Goal: Information Seeking & Learning: Compare options

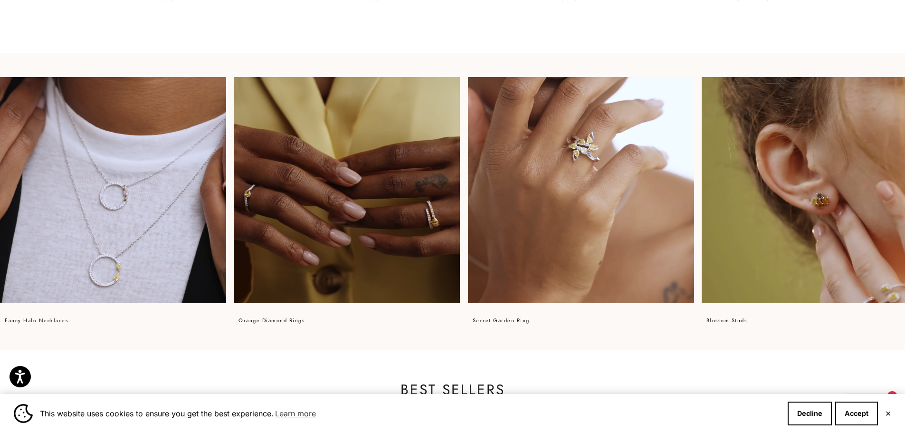
scroll to position [760, 0]
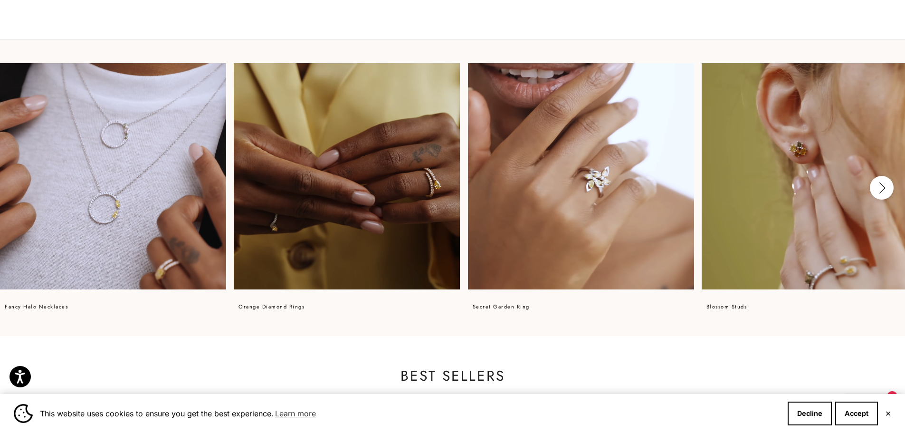
click at [887, 178] on button "Next" at bounding box center [882, 188] width 24 height 24
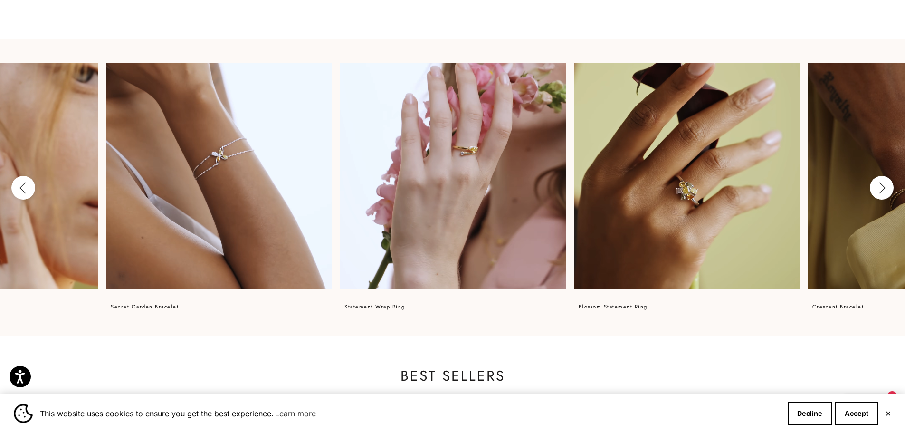
scroll to position [0, 830]
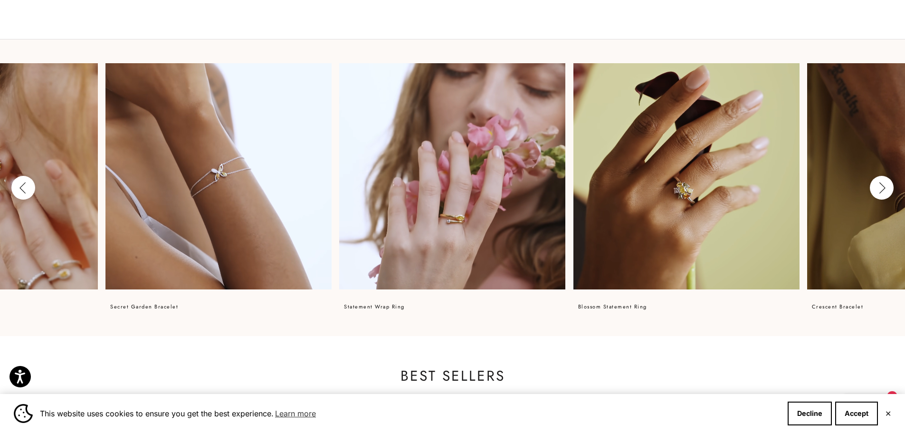
click at [503, 269] on video at bounding box center [452, 176] width 226 height 226
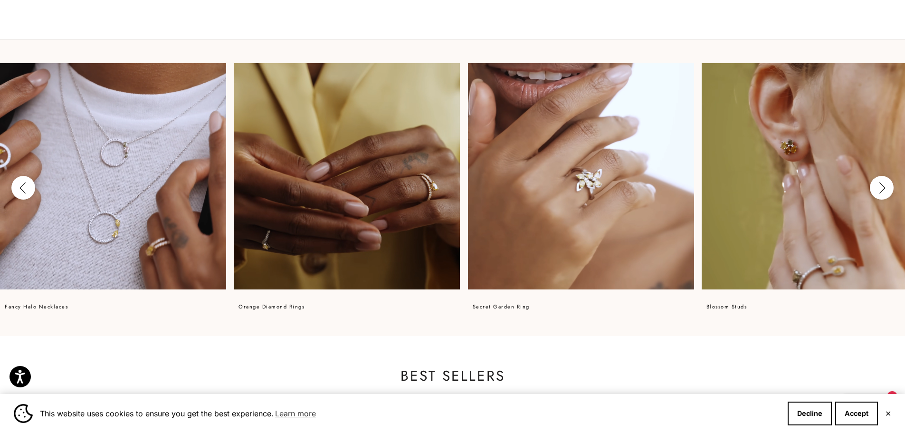
scroll to position [0, 830]
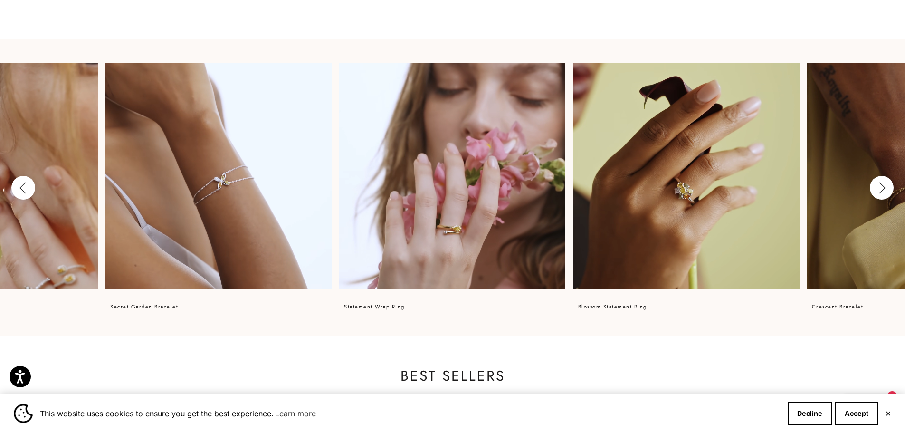
click at [884, 186] on icon "button" at bounding box center [881, 188] width 10 height 12
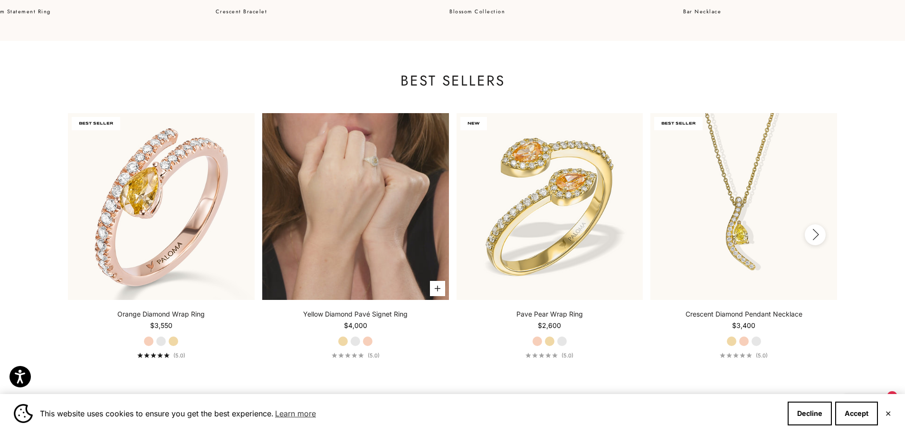
scroll to position [1092, 0]
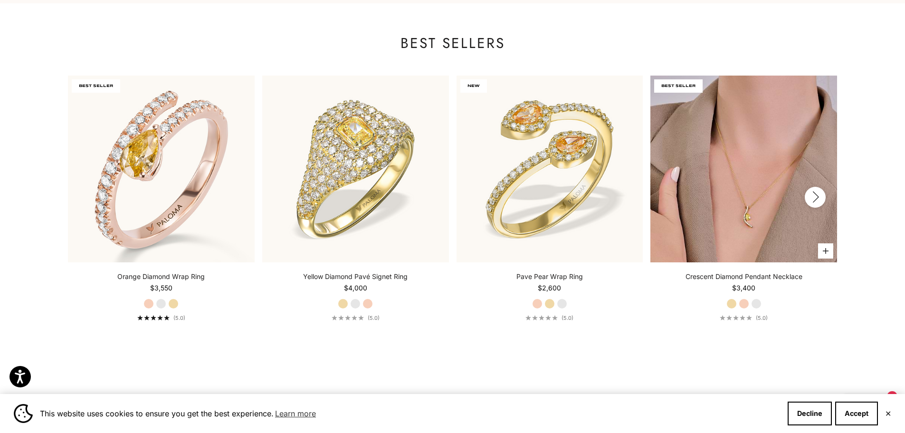
click at [759, 219] on img at bounding box center [743, 169] width 187 height 187
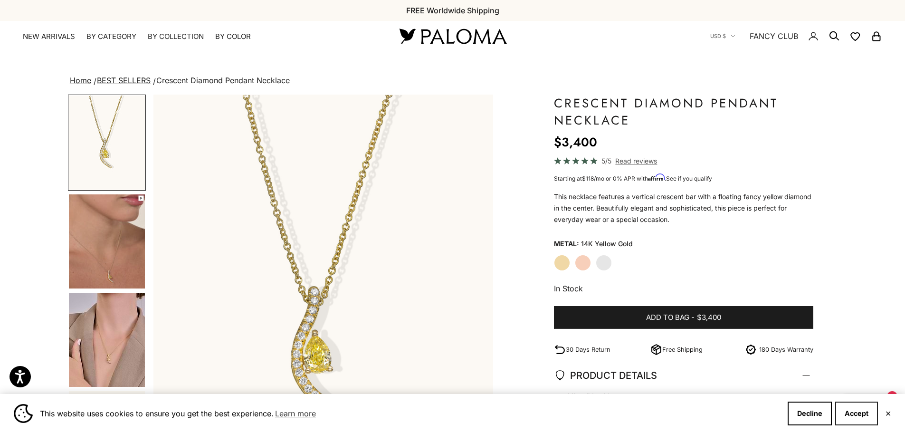
click at [849, 411] on button "Accept" at bounding box center [856, 413] width 43 height 24
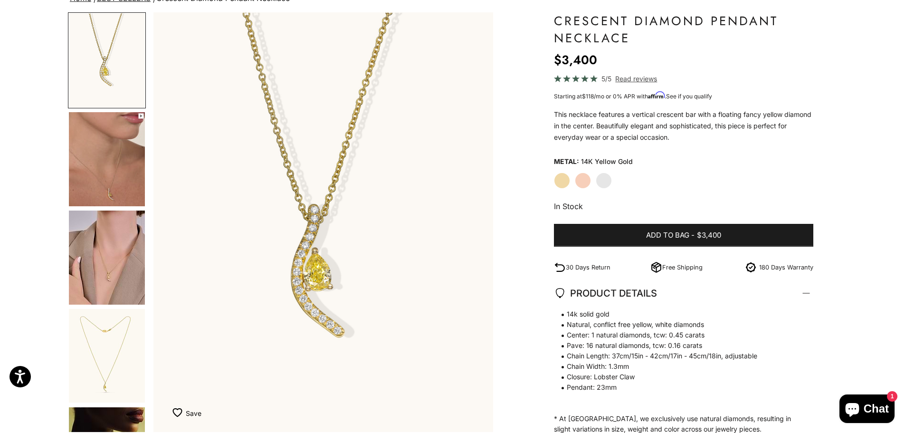
scroll to position [95, 0]
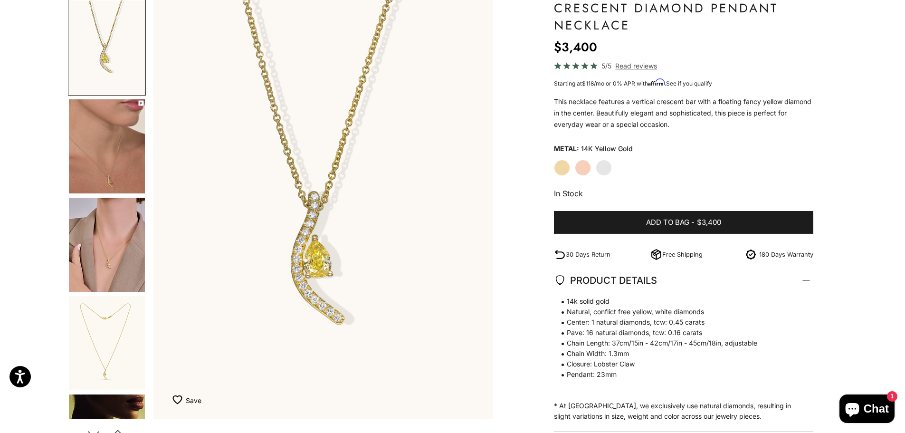
click at [108, 156] on img "Go to item 4" at bounding box center [107, 146] width 76 height 94
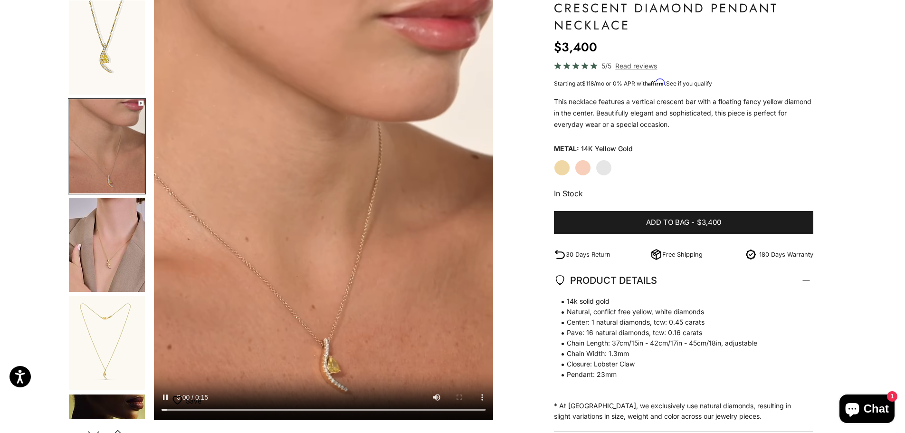
scroll to position [0, 351]
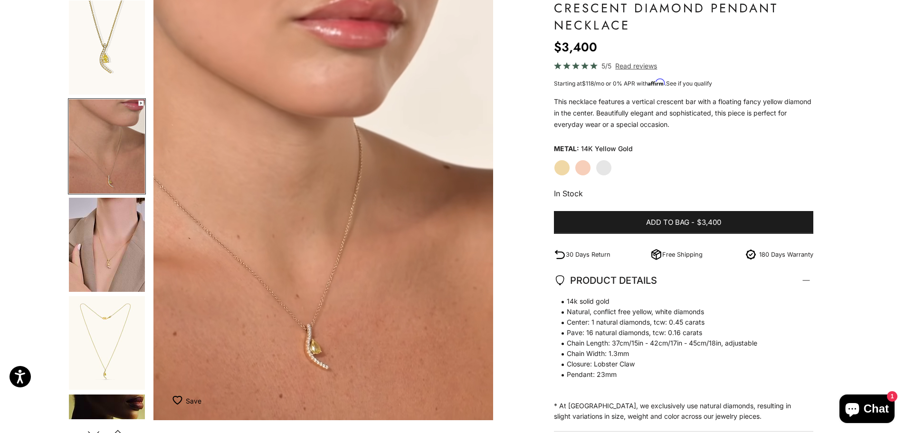
click at [111, 231] on img "Go to item 5" at bounding box center [107, 245] width 76 height 94
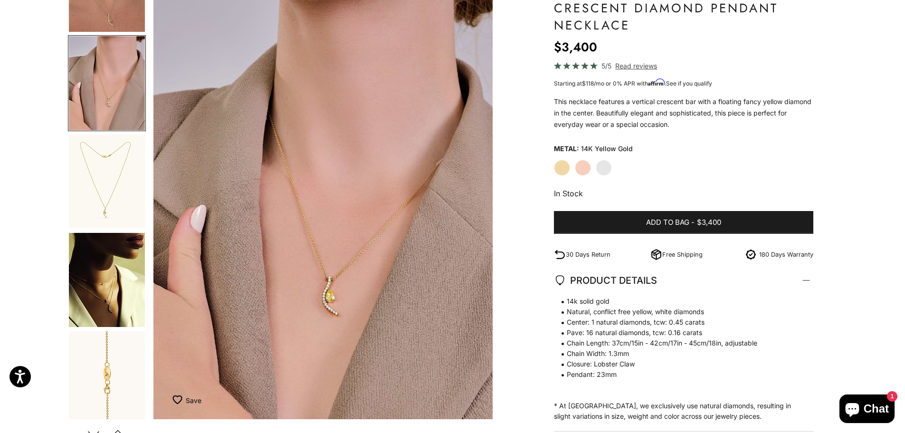
scroll to position [178, 0]
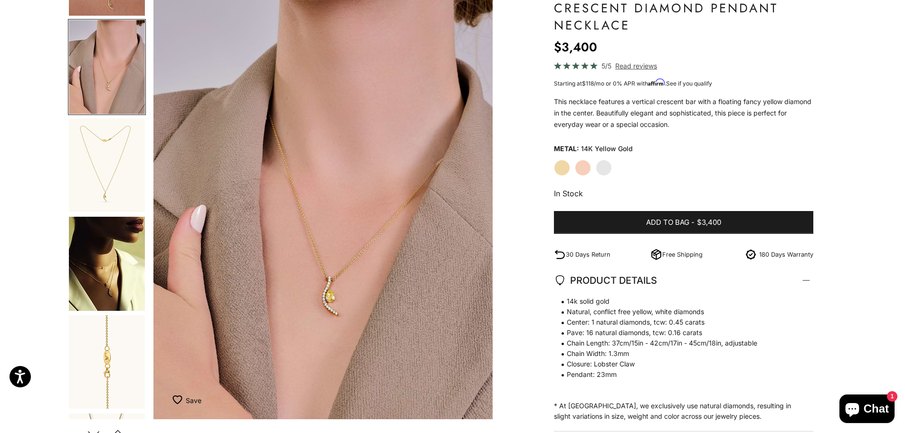
click at [119, 191] on img "Go to item 6" at bounding box center [107, 165] width 76 height 94
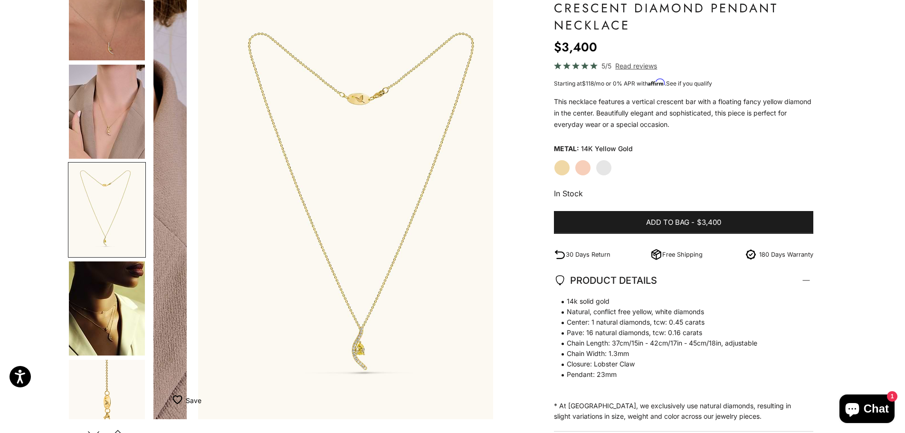
scroll to position [0, 1053]
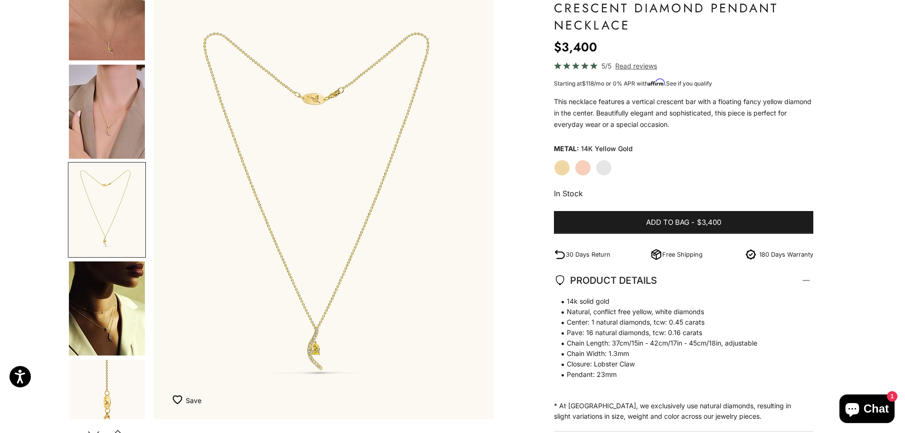
click at [100, 287] on img "Go to item 7" at bounding box center [107, 308] width 76 height 94
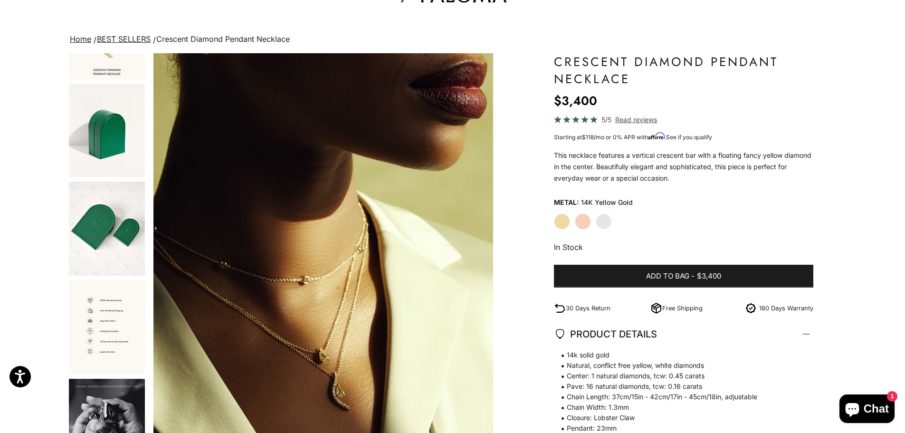
scroll to position [0, 0]
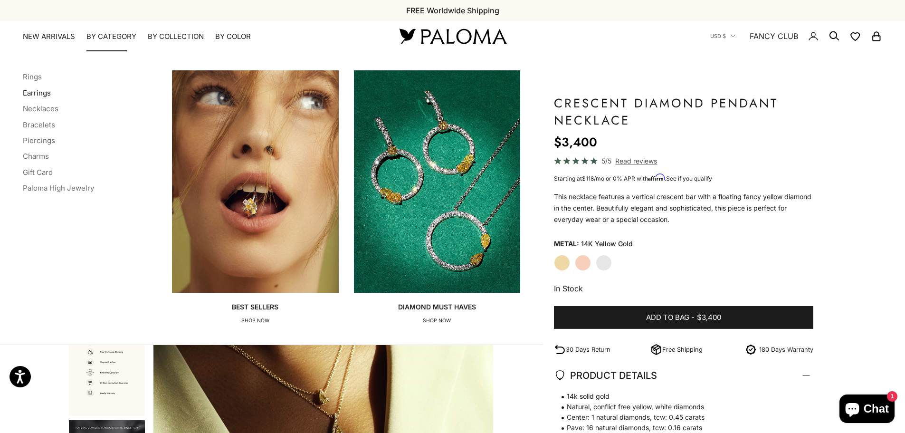
click at [40, 95] on link "Earrings" at bounding box center [37, 92] width 28 height 9
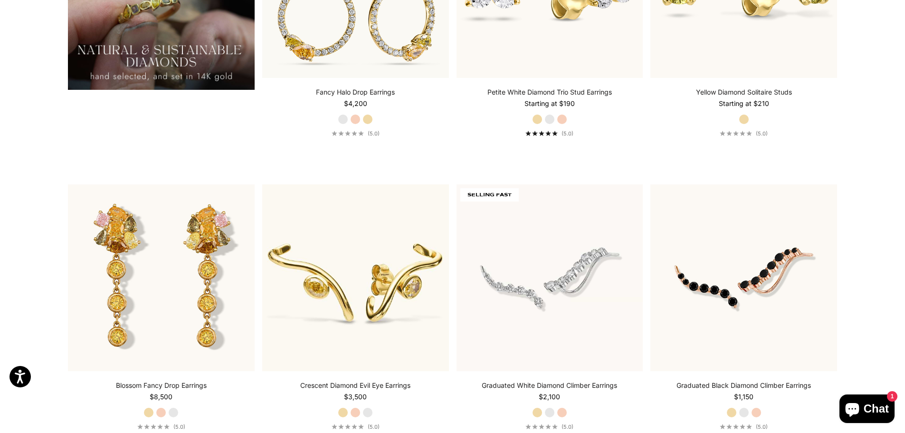
scroll to position [1045, 0]
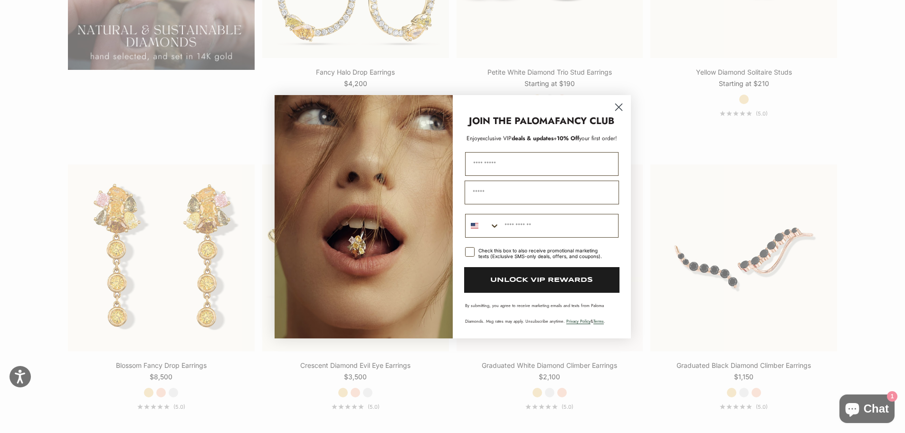
click at [617, 109] on circle "Close dialog" at bounding box center [618, 107] width 16 height 16
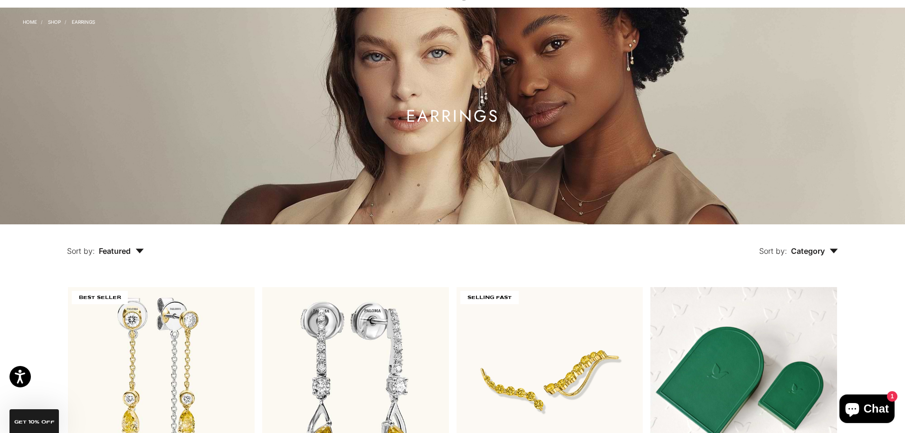
scroll to position [0, 0]
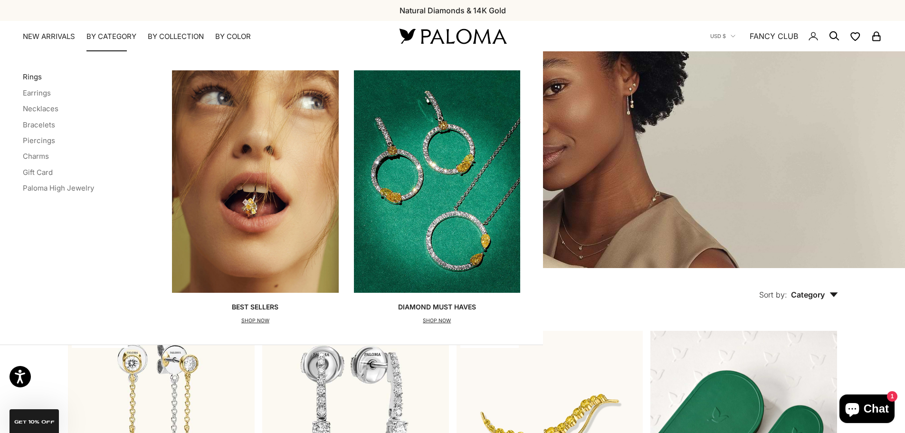
click at [37, 77] on link "Rings" at bounding box center [32, 76] width 19 height 9
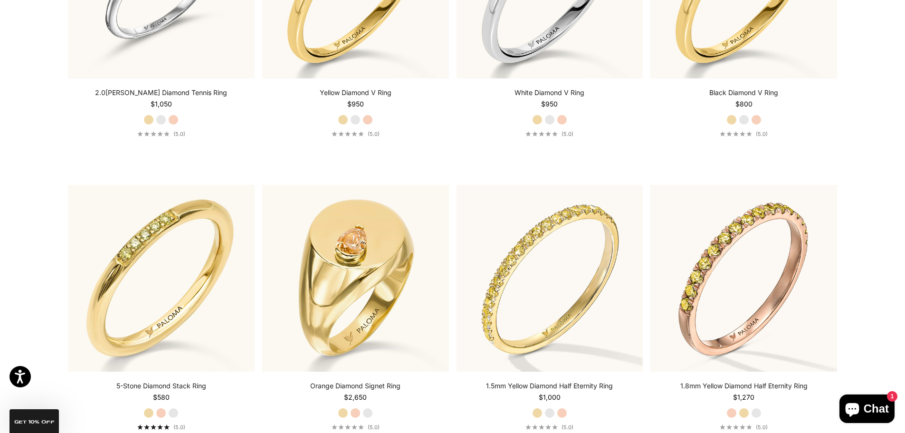
scroll to position [2802, 0]
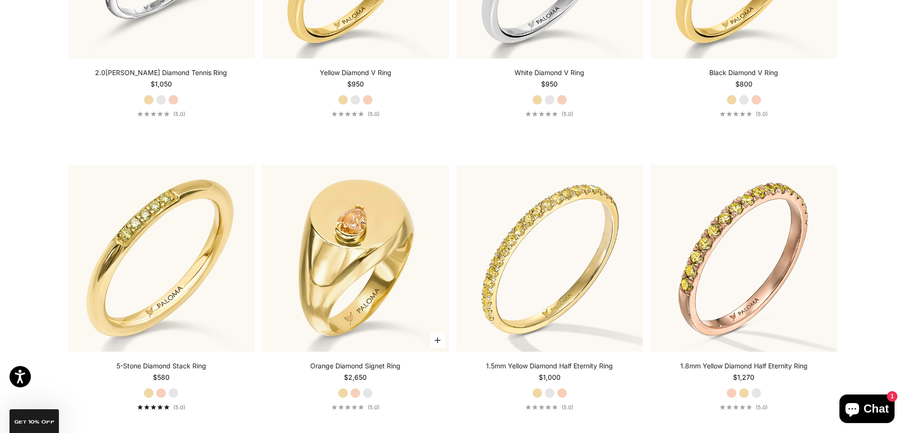
click at [346, 366] on link "Orange Diamond Signet Ring" at bounding box center [355, 365] width 90 height 9
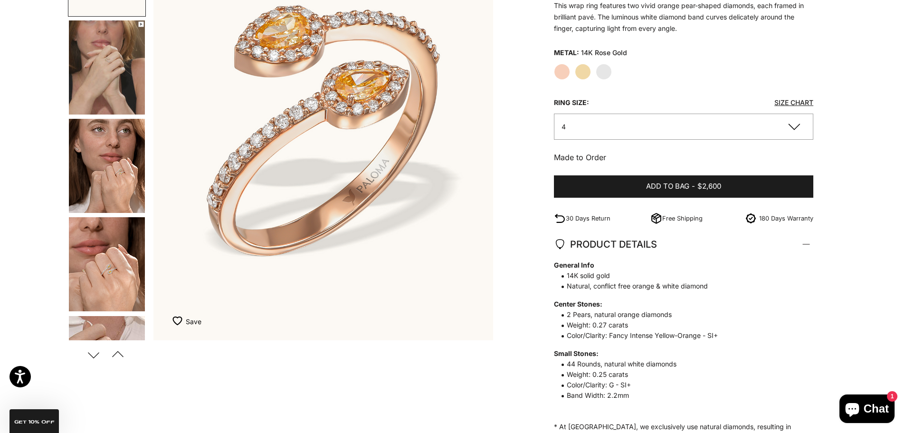
scroll to position [190, 0]
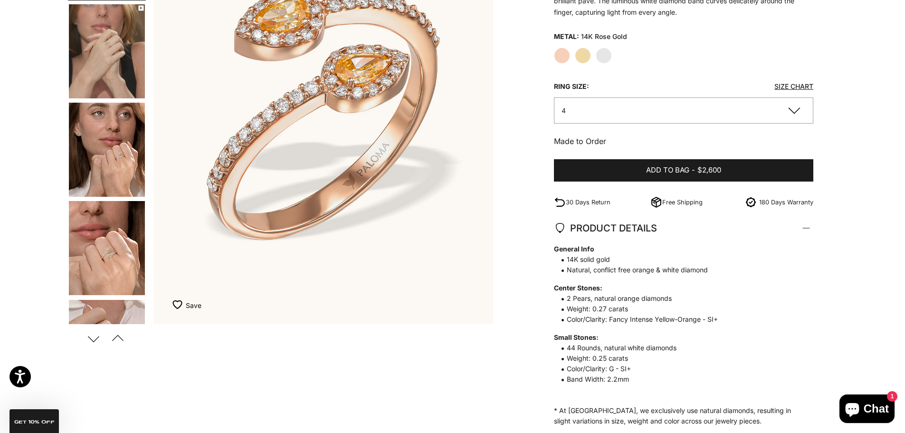
click at [96, 342] on button "Next" at bounding box center [93, 338] width 21 height 22
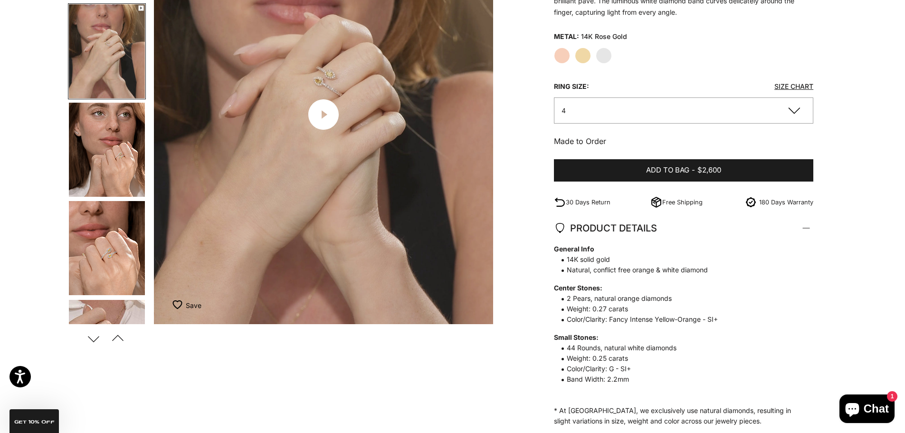
scroll to position [0, 351]
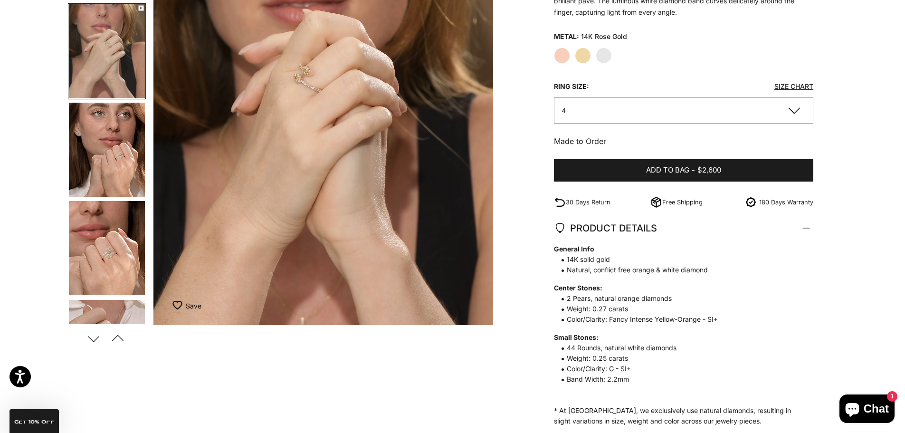
click at [96, 342] on button "Next" at bounding box center [93, 338] width 21 height 22
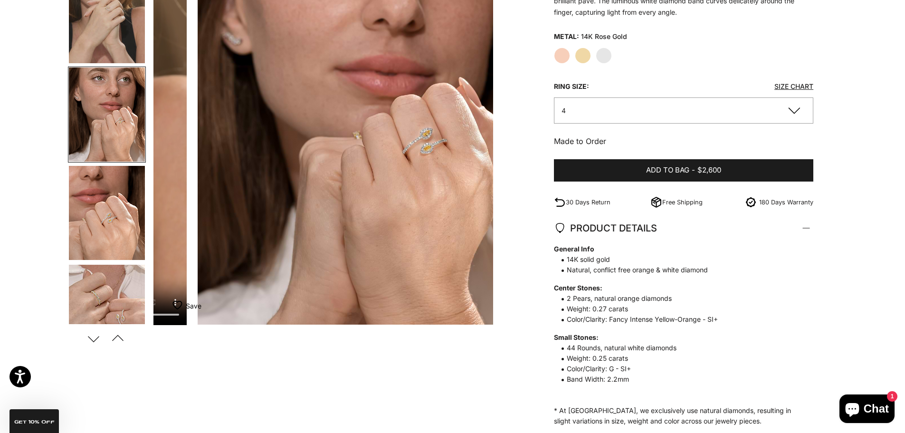
scroll to position [0, 702]
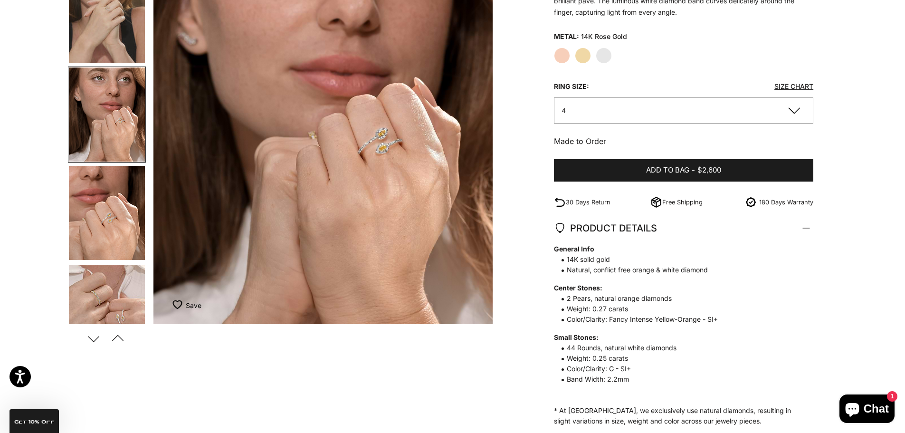
click at [377, 153] on img "Item 5 of 15" at bounding box center [323, 114] width 340 height 419
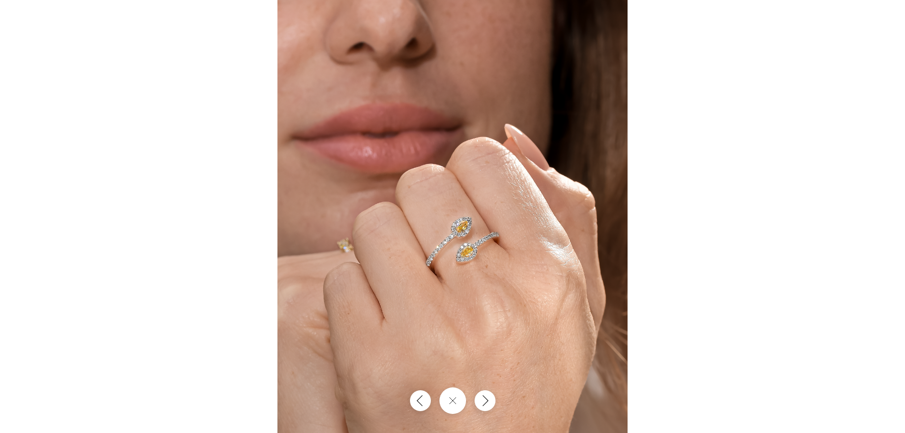
click at [475, 227] on img at bounding box center [452, 216] width 350 height 433
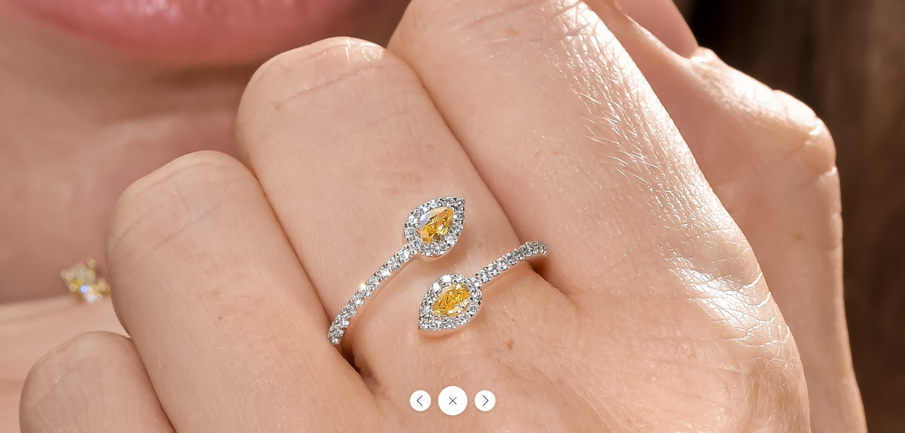
click at [461, 406] on button "Close gallery" at bounding box center [452, 400] width 29 height 29
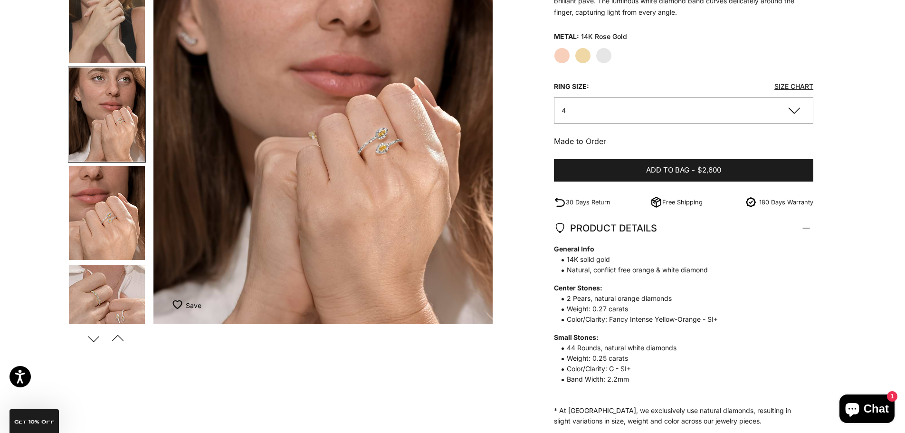
click at [111, 234] on img "Go to item 6" at bounding box center [107, 213] width 76 height 94
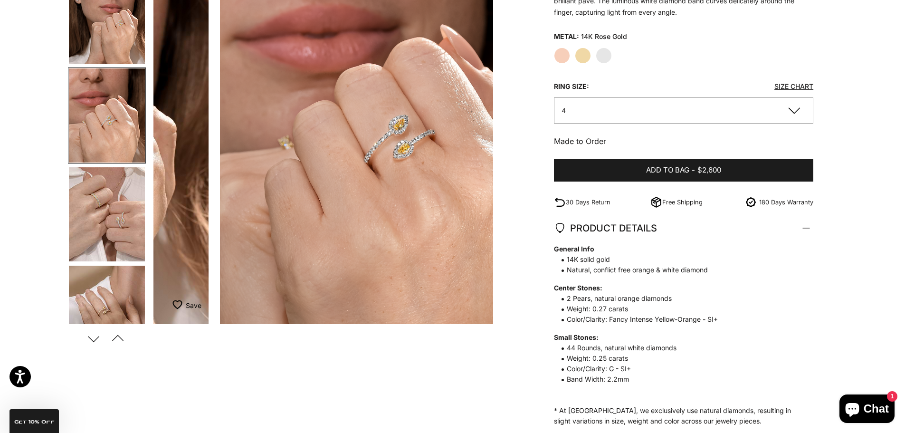
scroll to position [133, 0]
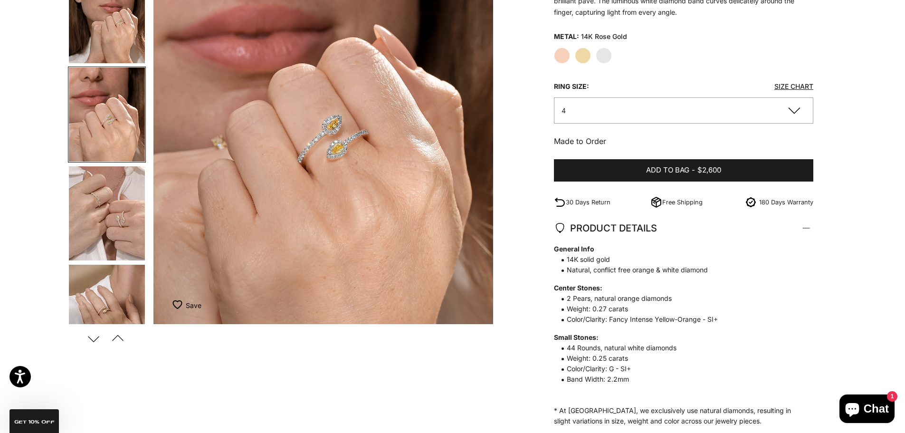
click at [106, 301] on img "Go to item 8" at bounding box center [107, 312] width 76 height 94
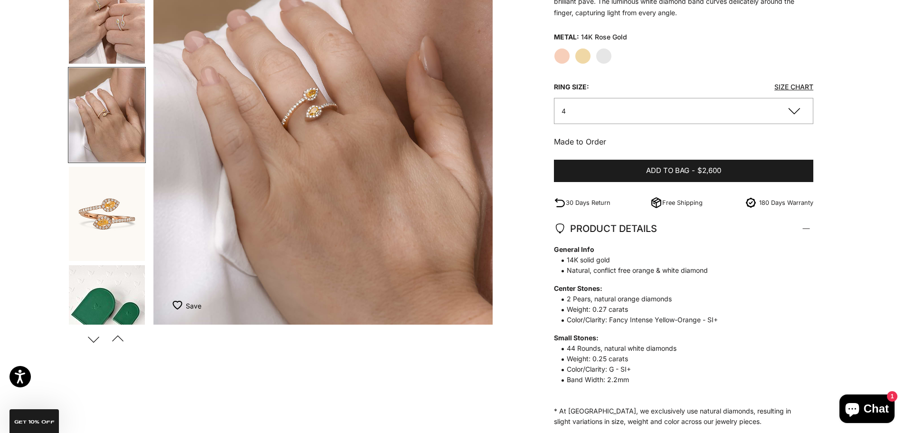
scroll to position [190, 0]
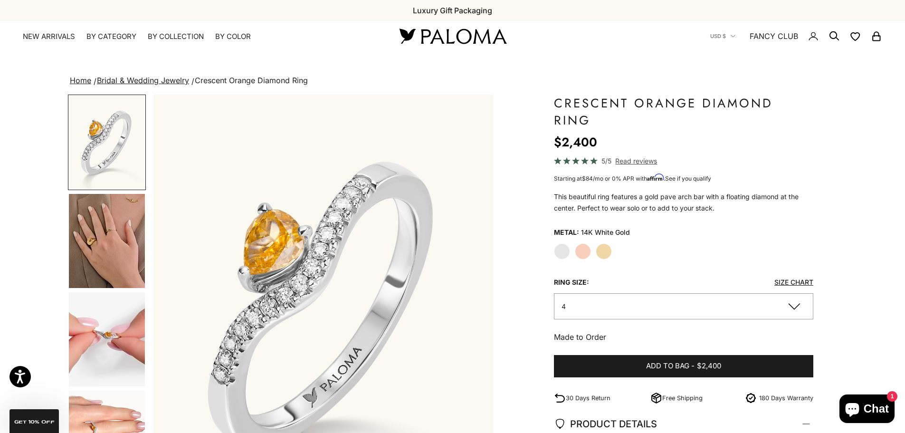
click at [106, 228] on img "Go to item 4" at bounding box center [107, 241] width 76 height 94
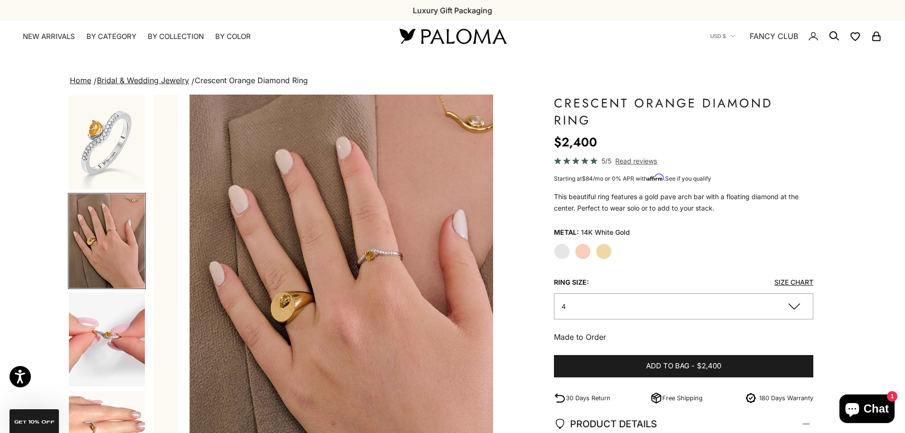
scroll to position [0, 351]
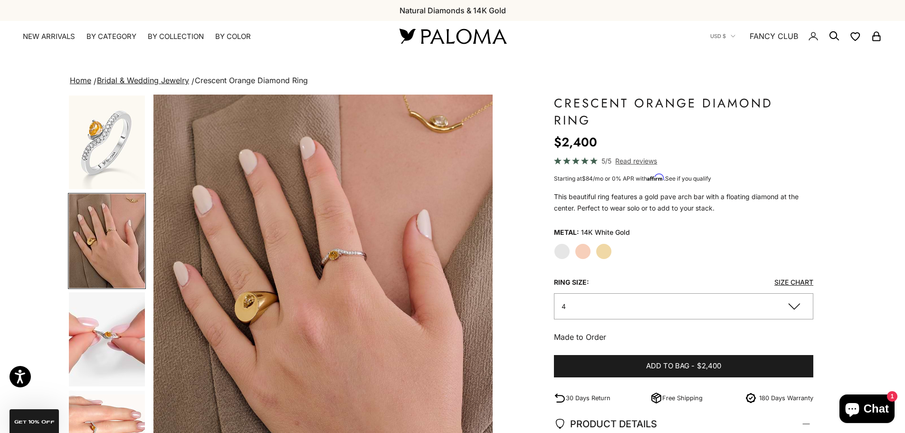
click at [98, 330] on img "Go to item 5" at bounding box center [107, 339] width 76 height 94
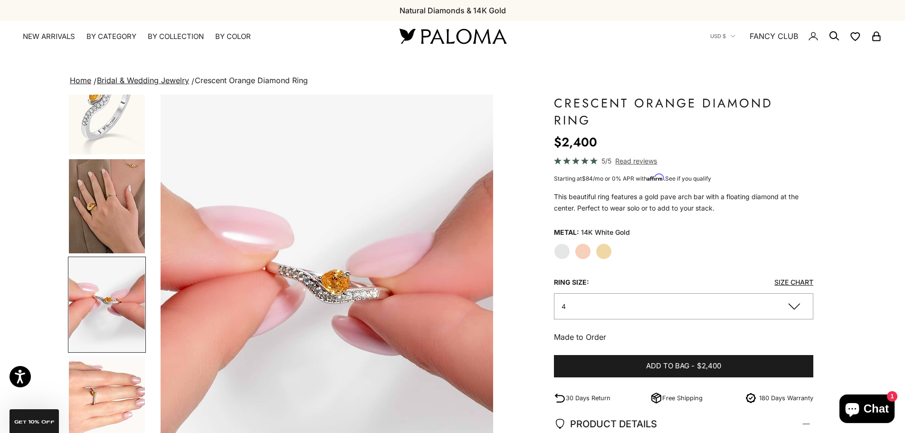
scroll to position [0, 702]
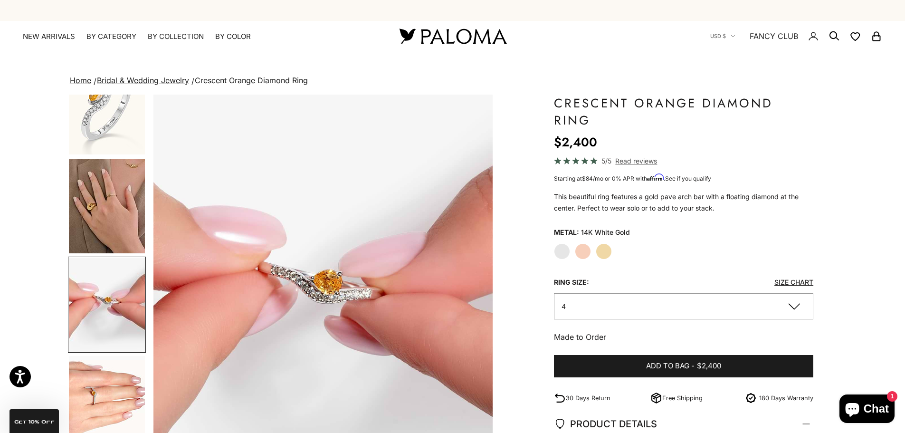
click at [323, 296] on img "Item 5 of 16" at bounding box center [323, 304] width 340 height 419
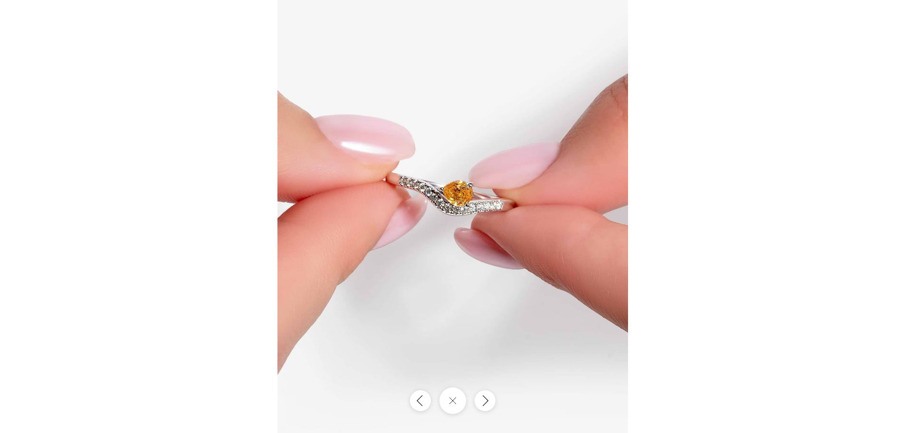
click at [455, 217] on img at bounding box center [452, 216] width 351 height 433
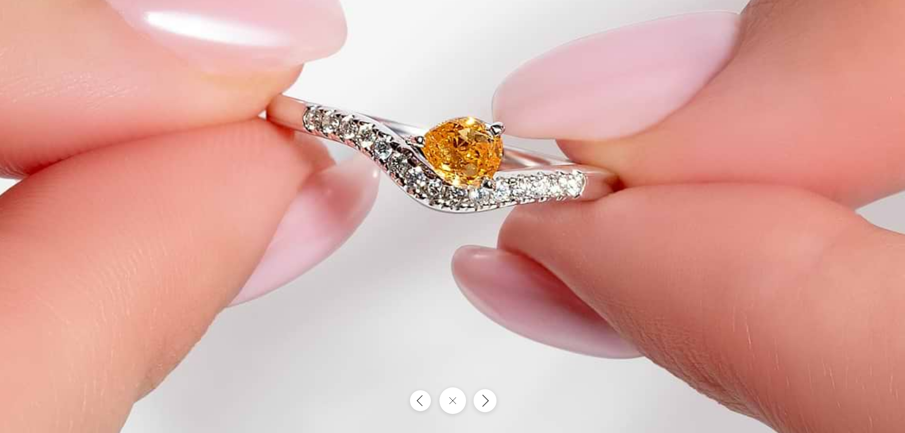
click at [483, 400] on button "Next" at bounding box center [484, 400] width 23 height 23
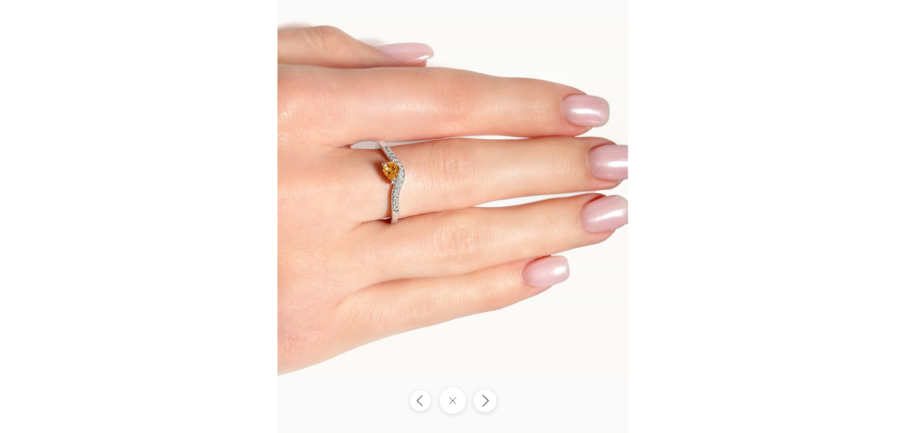
click at [483, 400] on icon "Next" at bounding box center [484, 400] width 11 height 13
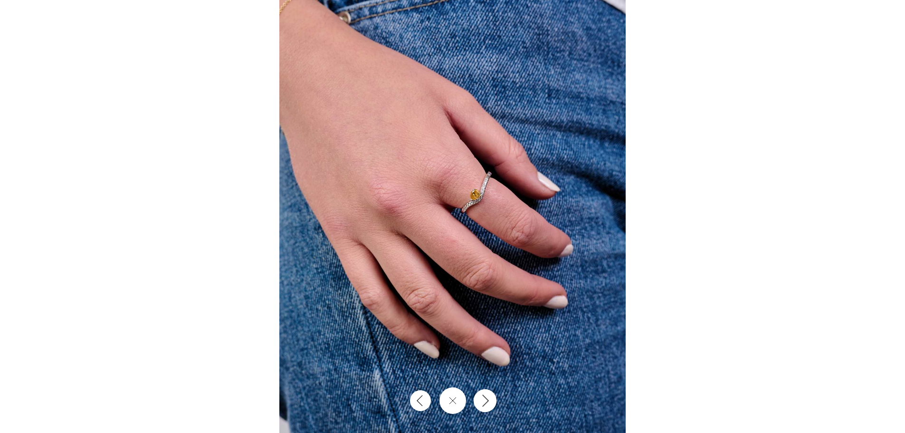
click at [483, 400] on icon "Next" at bounding box center [484, 400] width 11 height 13
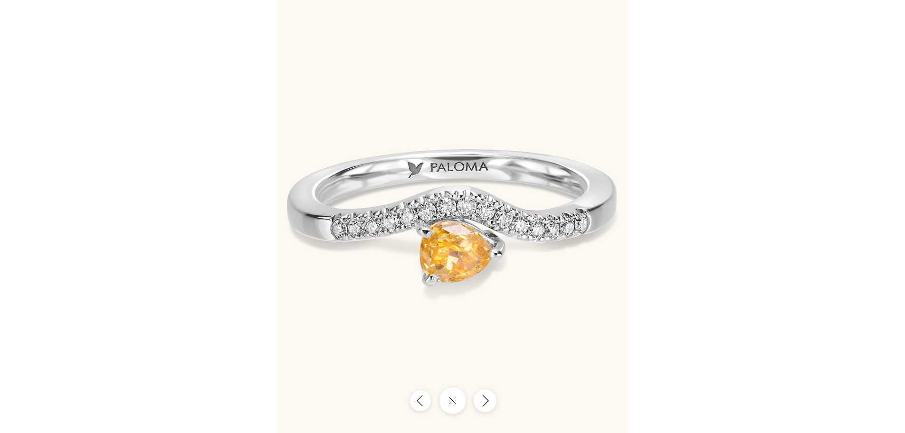
click at [483, 400] on icon "Next" at bounding box center [484, 400] width 11 height 13
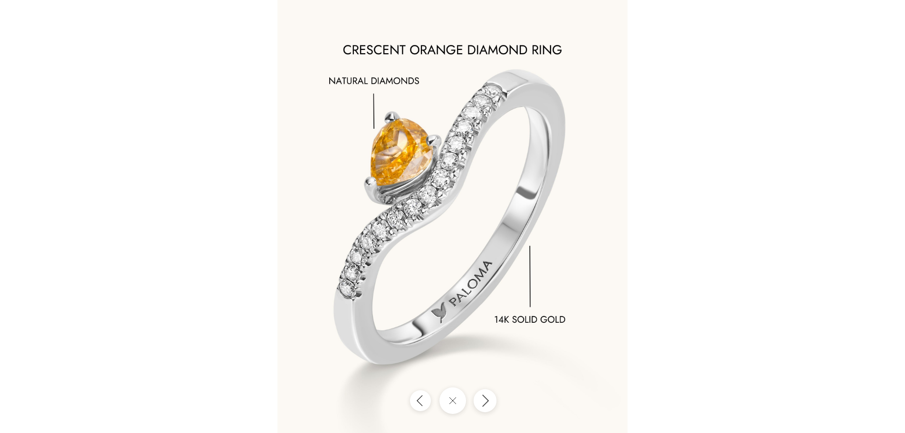
click at [483, 400] on icon "Next" at bounding box center [484, 400] width 11 height 13
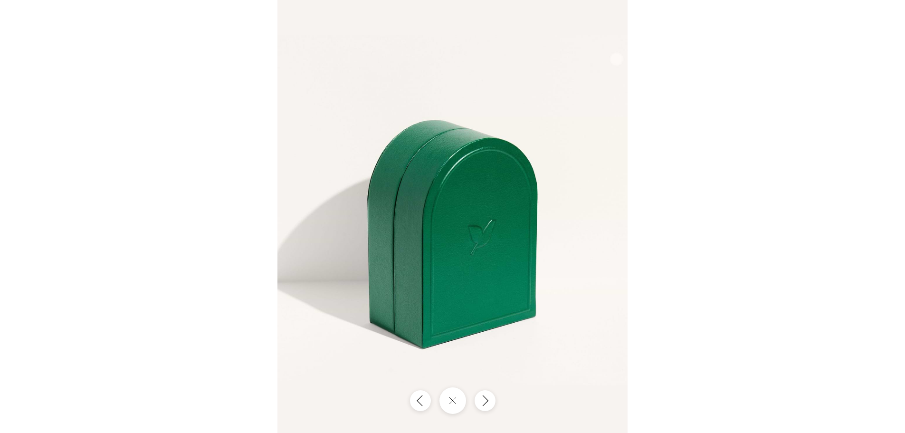
click at [757, 94] on div at bounding box center [452, 216] width 905 height 433
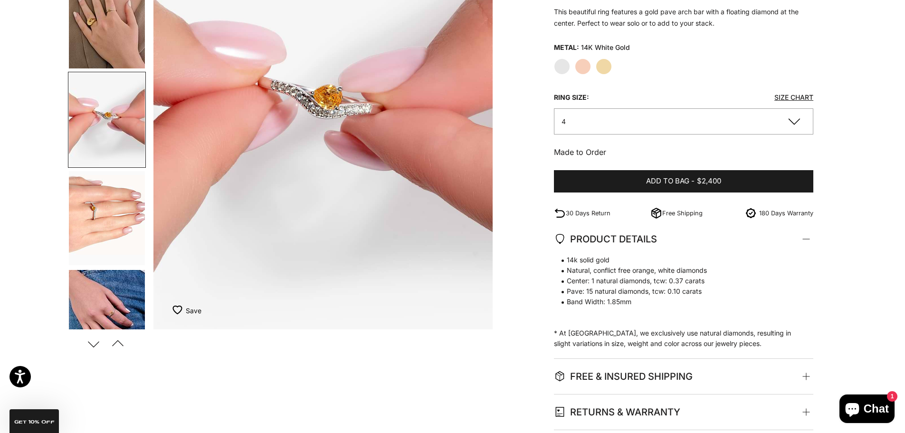
scroll to position [190, 0]
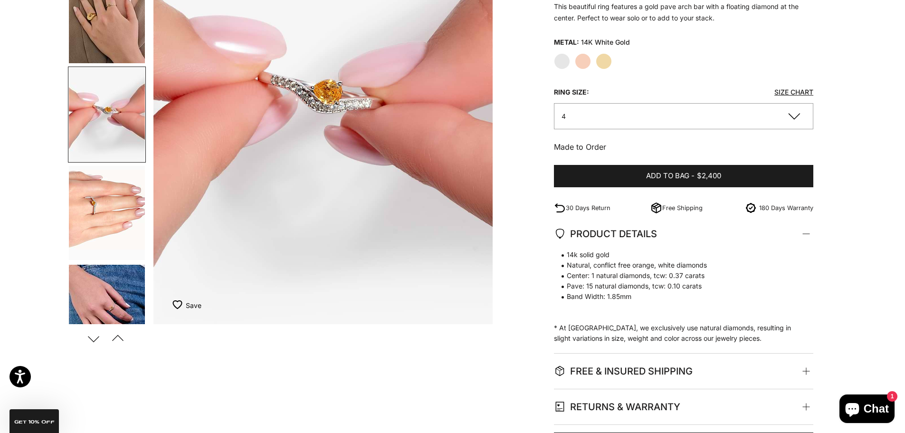
click at [95, 305] on img "Go to item 7" at bounding box center [107, 312] width 76 height 95
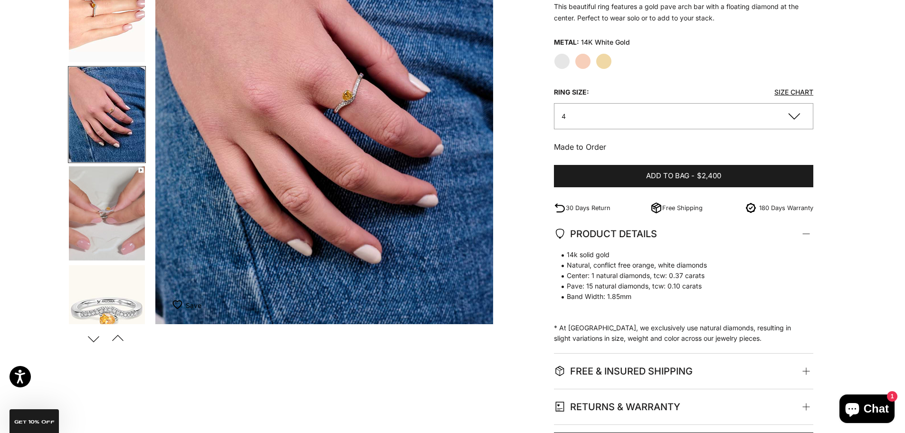
scroll to position [0, 1404]
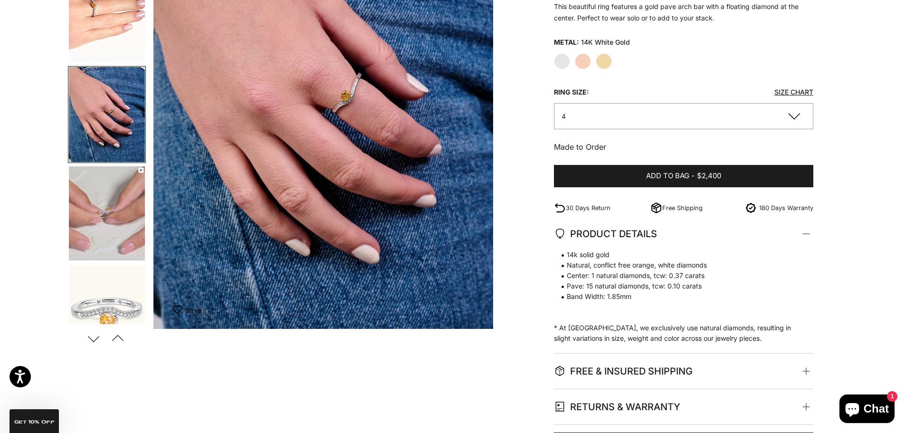
click at [96, 338] on button "Next" at bounding box center [93, 338] width 21 height 22
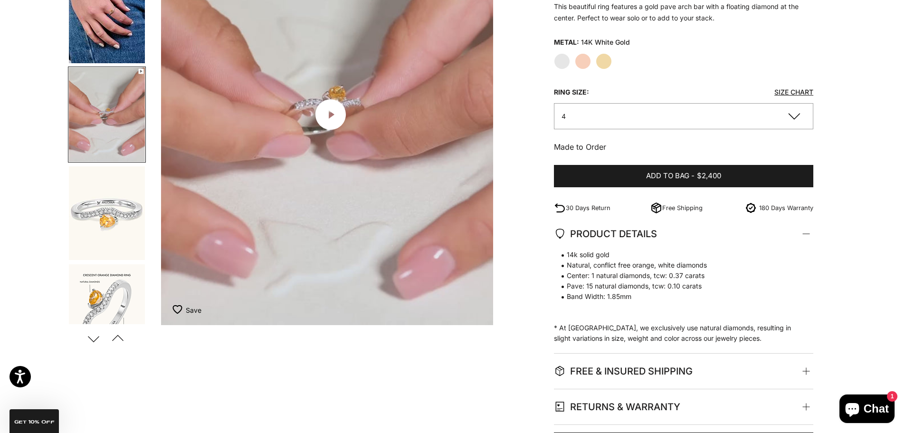
scroll to position [0, 1755]
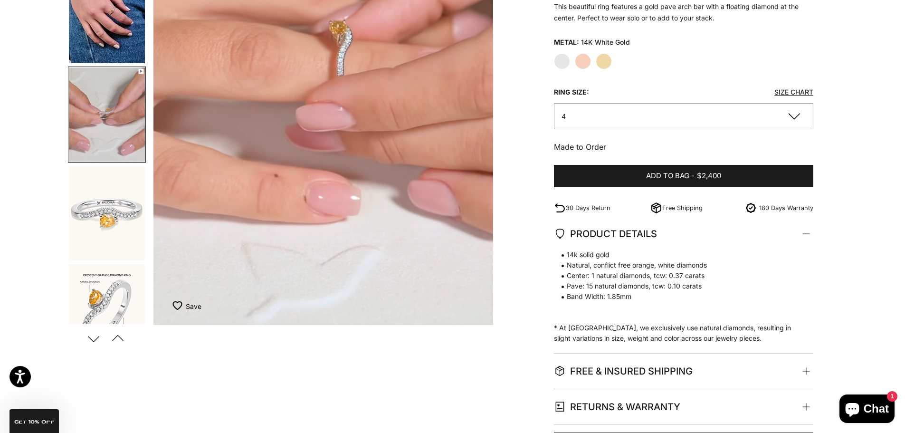
click at [104, 313] on img "Go to item 10" at bounding box center [107, 311] width 76 height 94
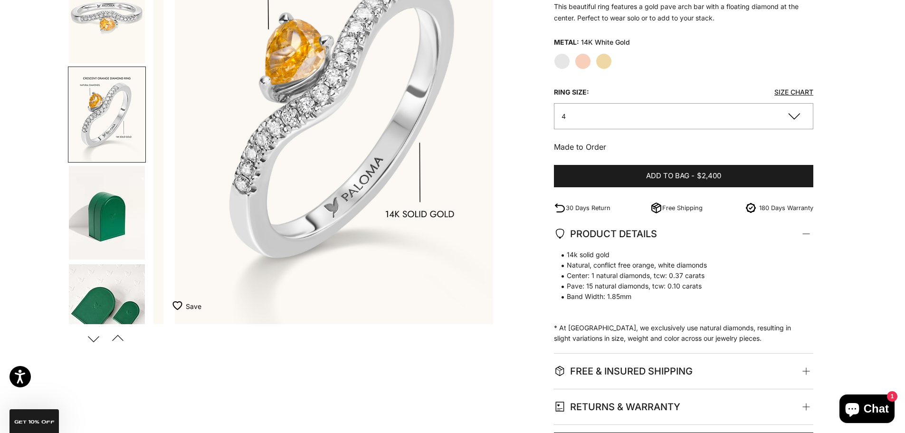
scroll to position [0, 2456]
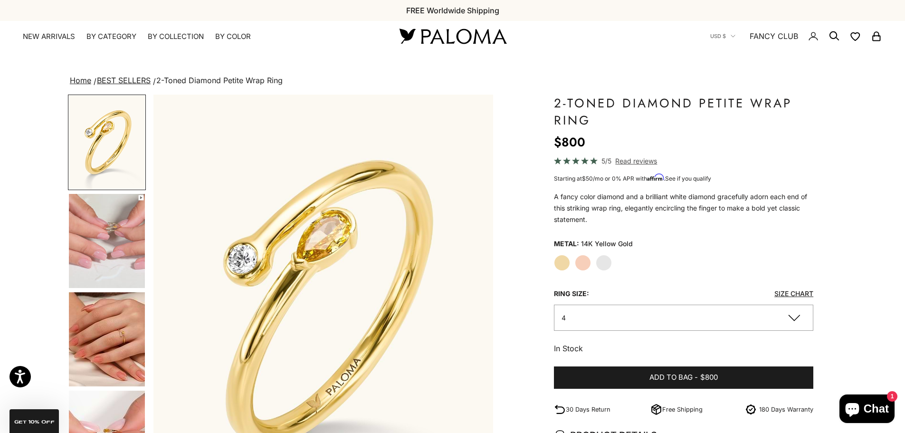
click at [114, 145] on img "Go to item 1" at bounding box center [107, 142] width 76 height 94
click at [107, 252] on img "Go to item 4" at bounding box center [107, 241] width 76 height 94
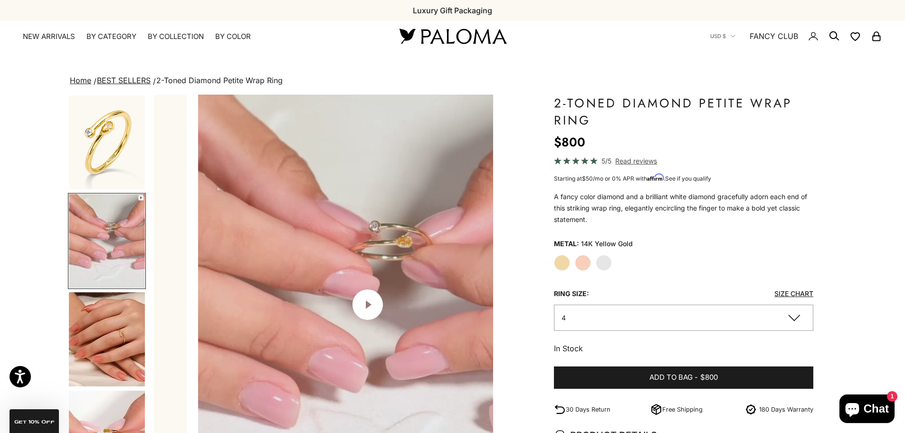
scroll to position [0, 351]
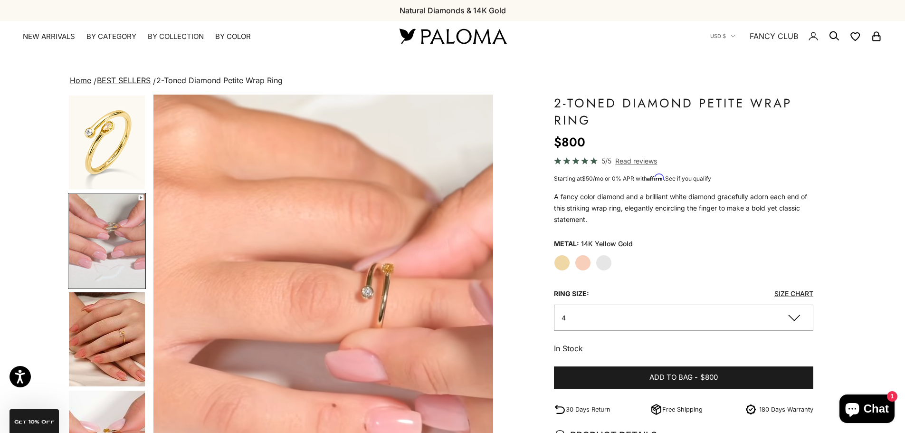
click at [103, 357] on img "Go to item 5" at bounding box center [107, 339] width 76 height 94
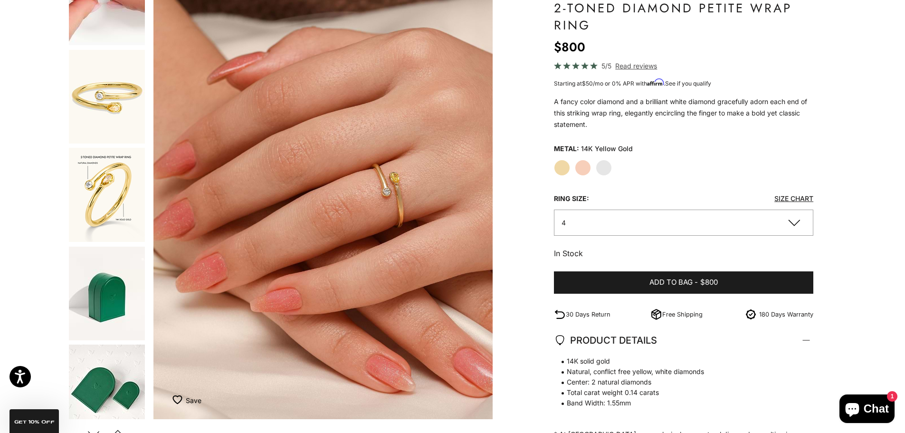
scroll to position [367, 0]
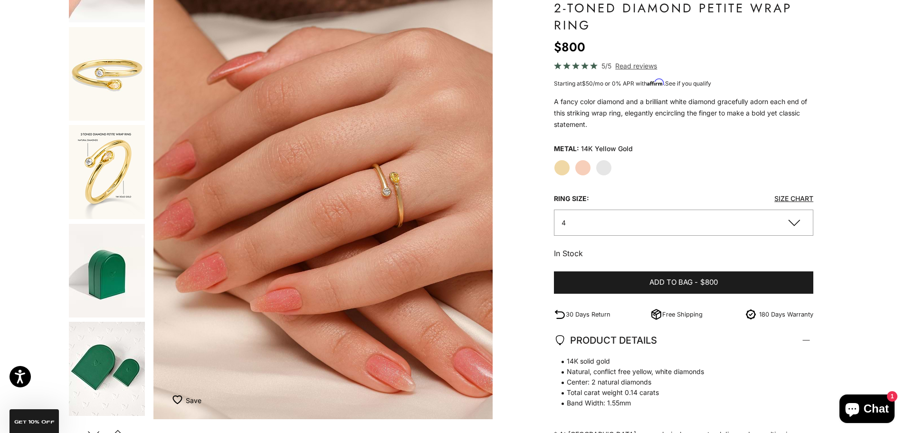
click at [381, 196] on img "Item 5 of 14" at bounding box center [323, 209] width 340 height 419
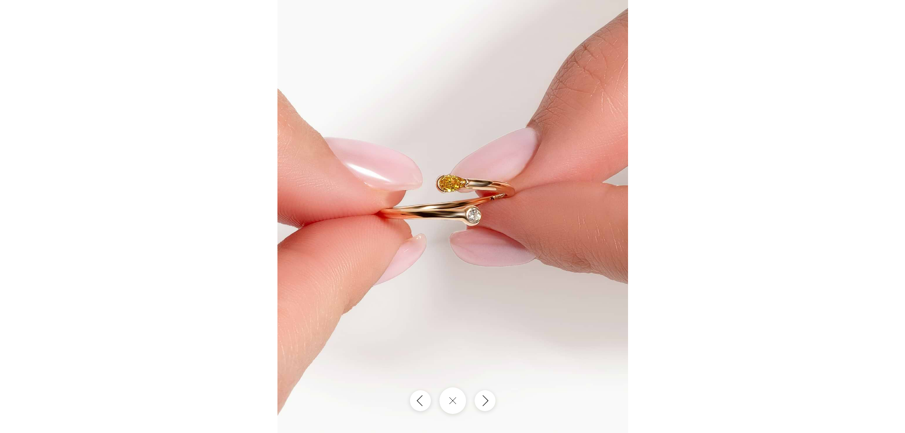
click at [466, 202] on img at bounding box center [452, 216] width 351 height 433
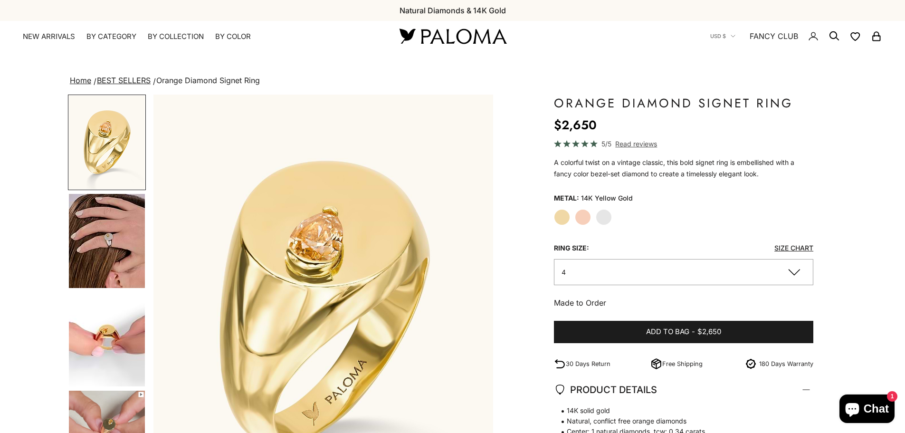
click at [114, 252] on img "Go to item 4" at bounding box center [107, 241] width 76 height 94
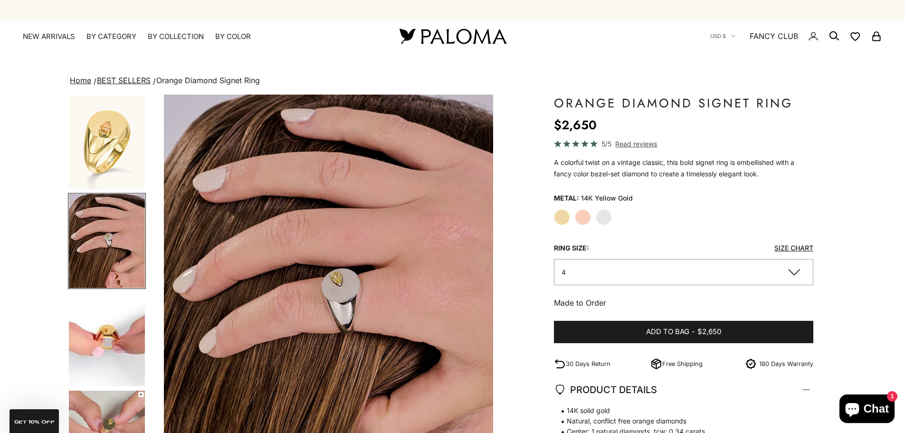
scroll to position [0, 351]
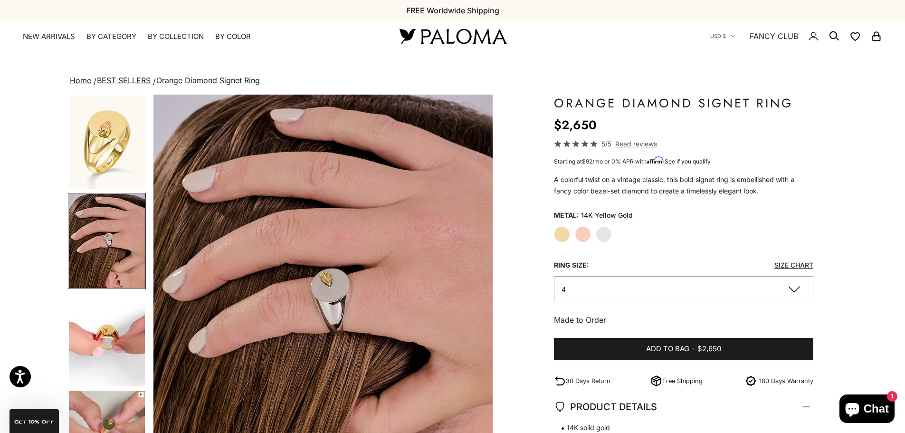
click at [106, 332] on img "Go to item 5" at bounding box center [107, 339] width 76 height 94
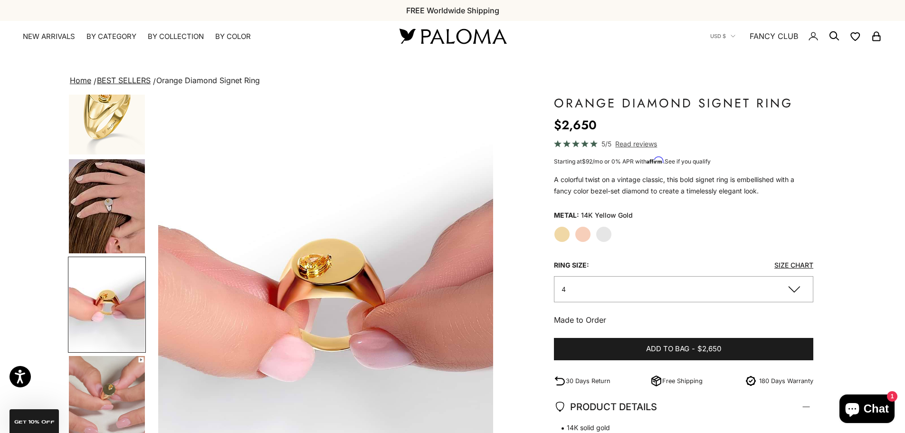
scroll to position [0, 702]
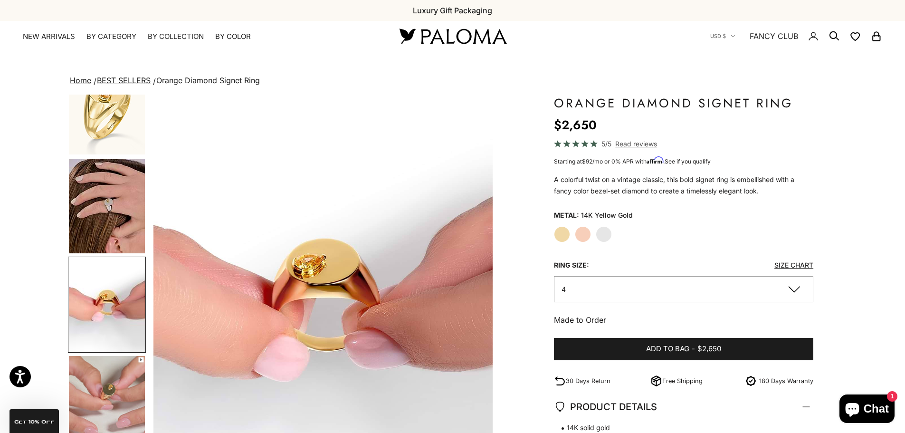
click at [104, 388] on img "Go to item 6" at bounding box center [107, 403] width 76 height 94
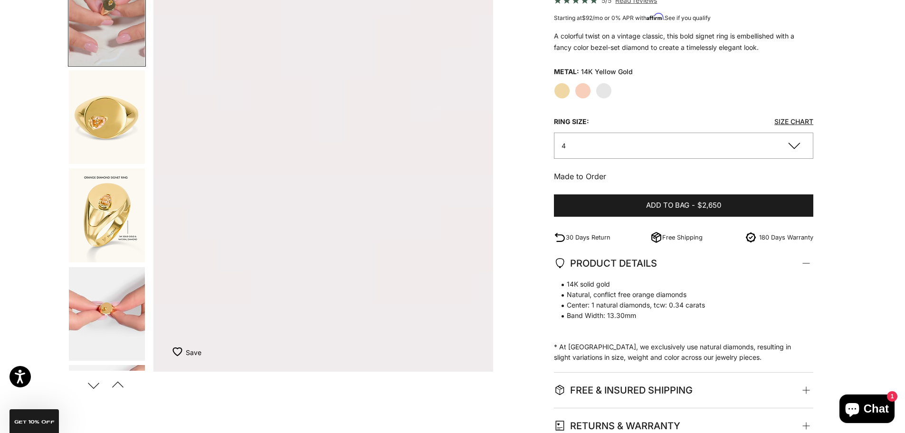
scroll to position [0, 0]
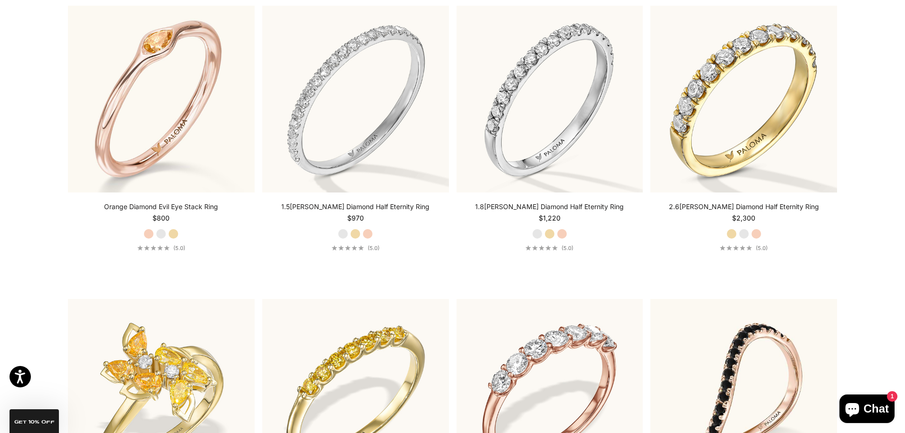
scroll to position [3509, 0]
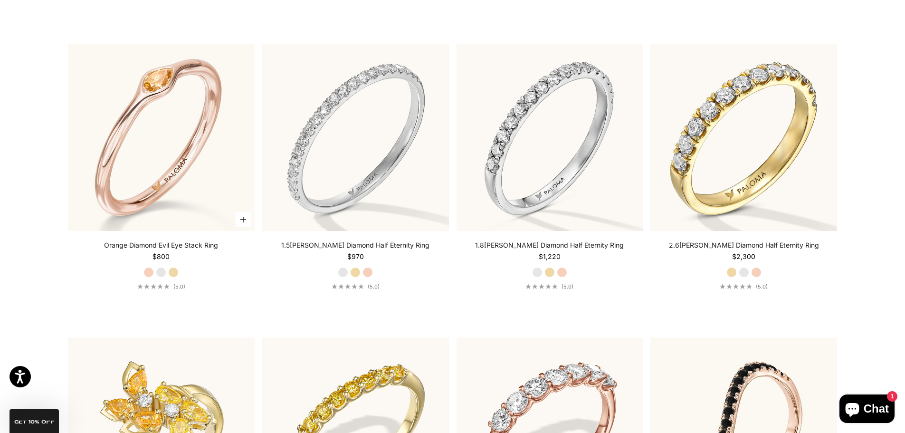
click at [210, 246] on link "Orange Diamond Evil Eye Stack Ring" at bounding box center [161, 244] width 114 height 9
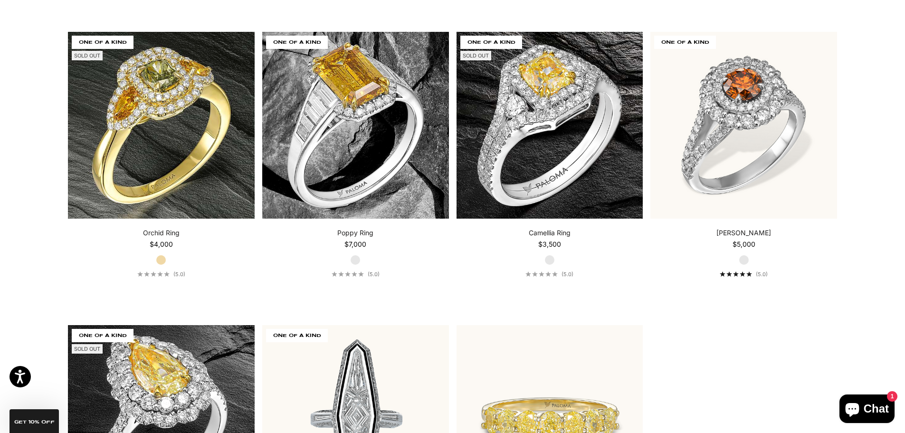
scroll to position [4697, 0]
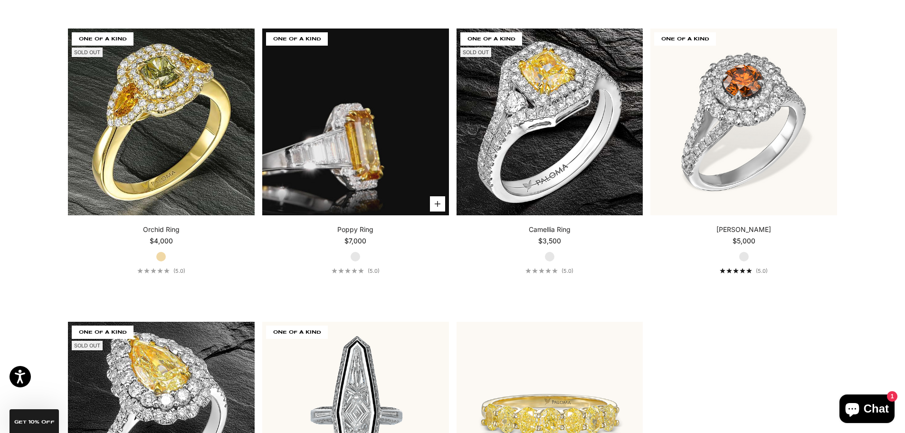
click at [373, 79] on video "#YellowGold\a#WhiteGold\a#RoseGold" at bounding box center [355, 121] width 187 height 187
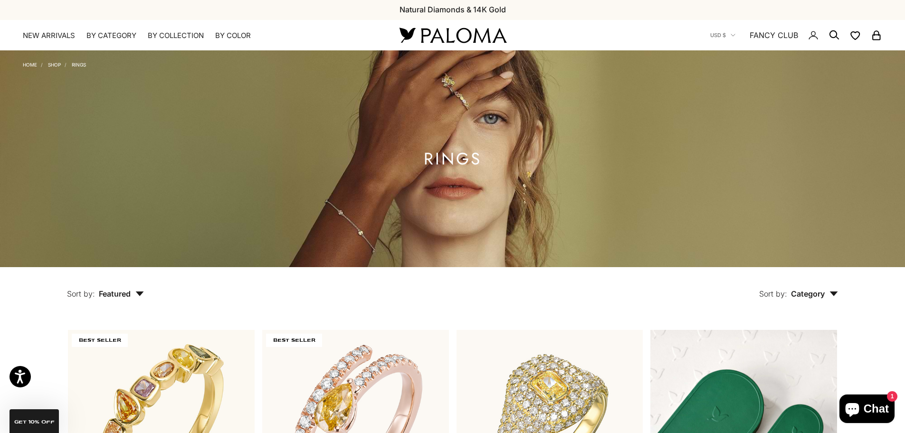
scroll to position [0, 0]
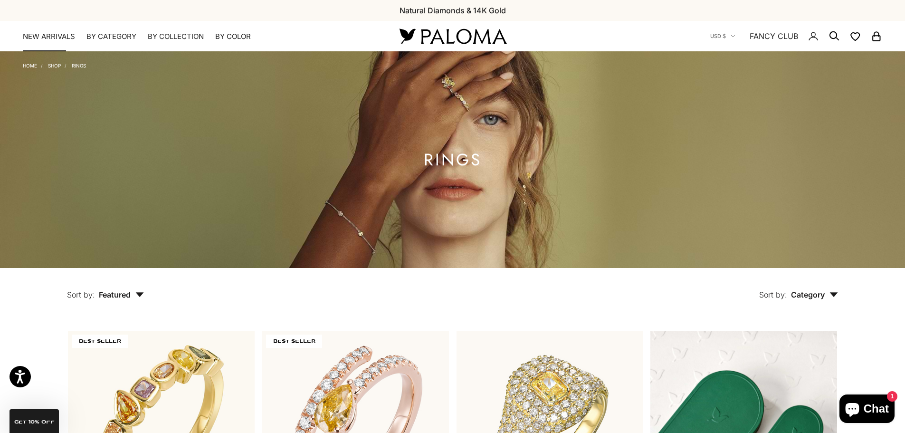
click at [69, 35] on link "NEW ARRIVALS" at bounding box center [49, 36] width 52 height 9
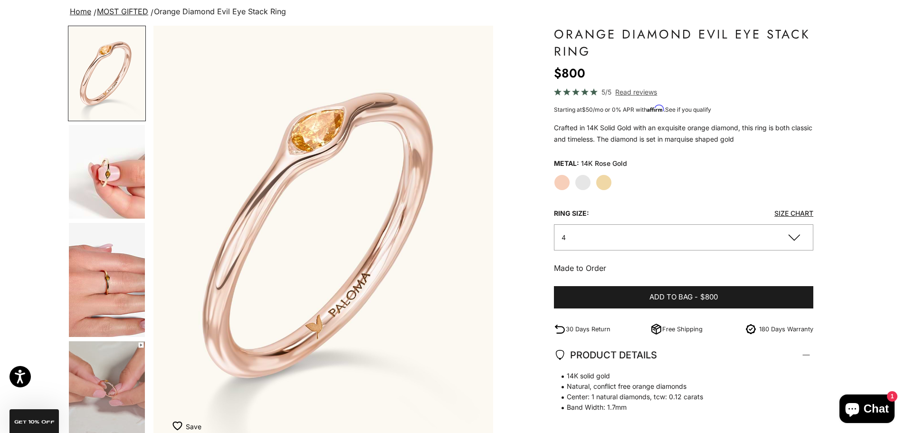
scroll to position [47, 0]
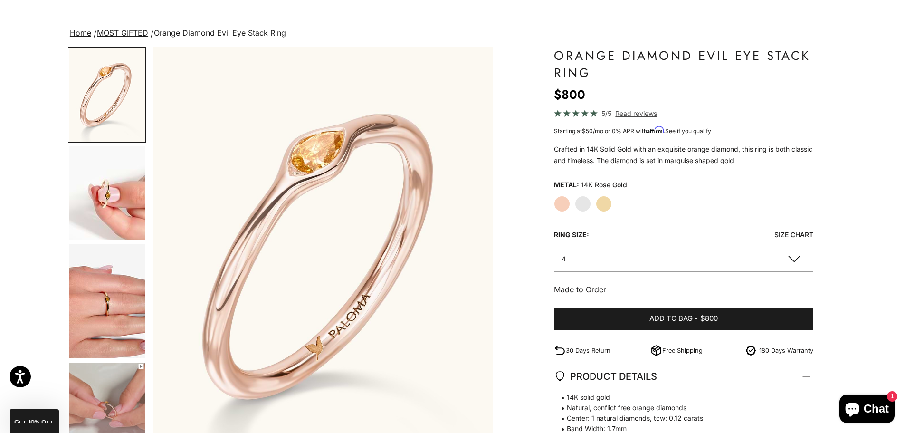
click at [105, 185] on img "Go to item 4" at bounding box center [107, 193] width 76 height 94
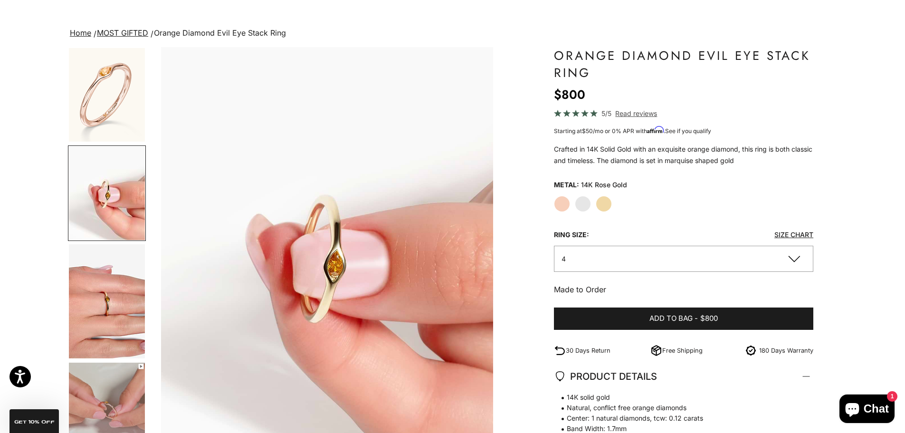
scroll to position [0, 351]
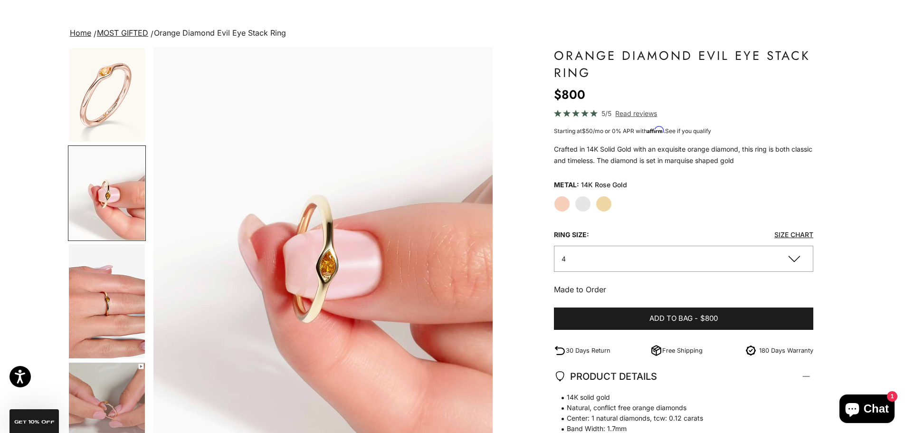
click at [327, 280] on img "Item 4 of 17" at bounding box center [323, 256] width 340 height 419
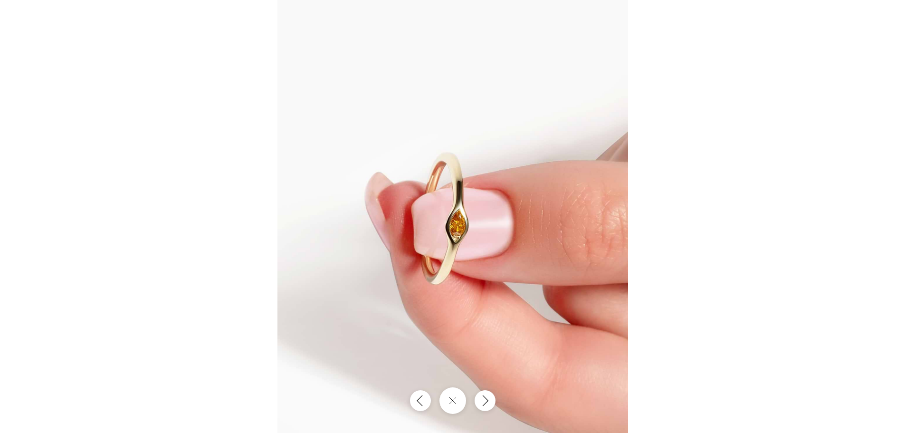
click at [465, 235] on img at bounding box center [452, 216] width 351 height 433
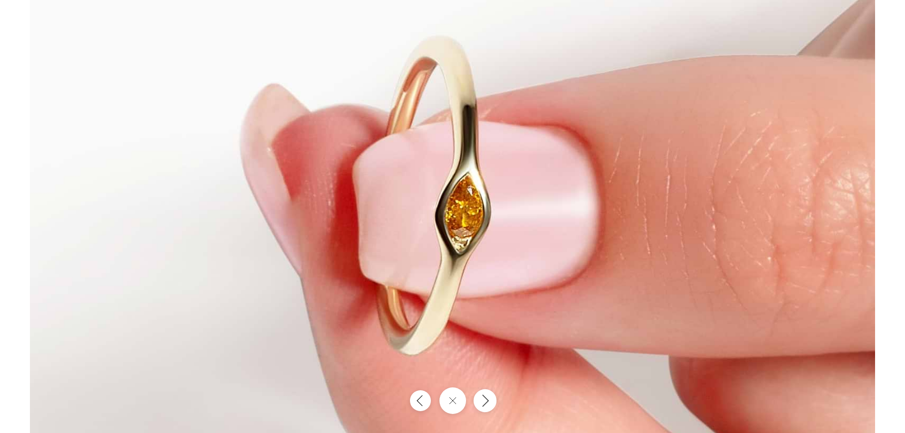
click at [489, 401] on icon "Next" at bounding box center [484, 400] width 11 height 13
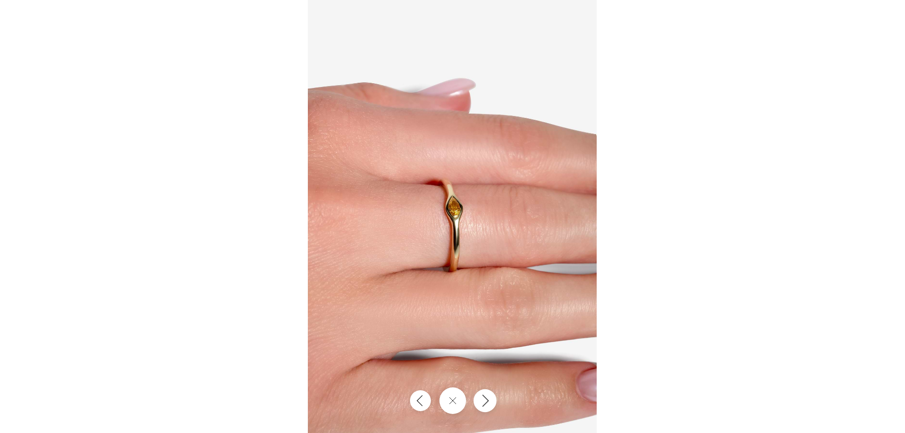
click at [489, 401] on icon "Next" at bounding box center [484, 400] width 11 height 13
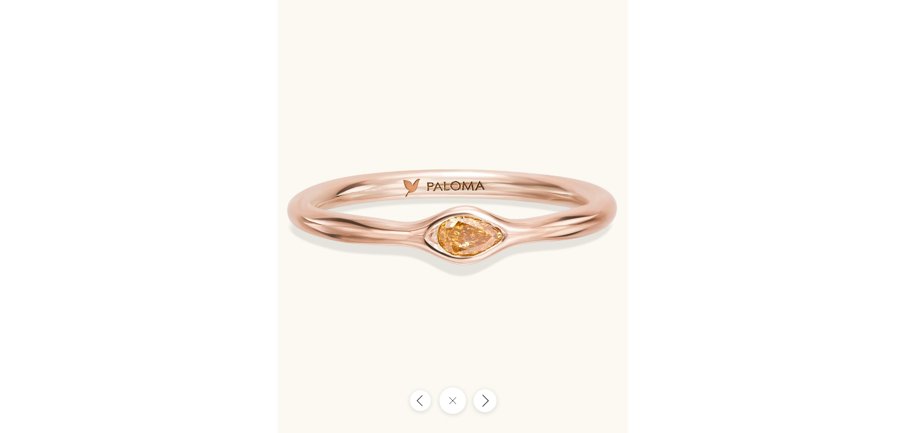
click at [489, 401] on icon "Next" at bounding box center [484, 400] width 11 height 13
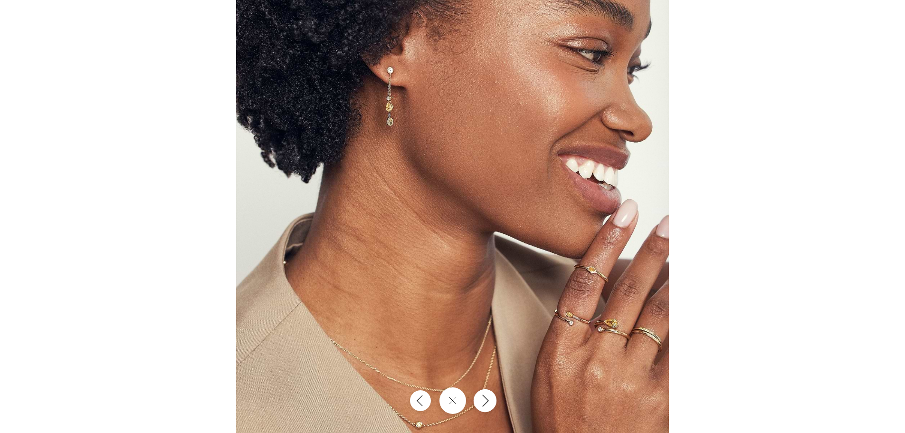
click at [489, 401] on icon "Next" at bounding box center [484, 400] width 11 height 13
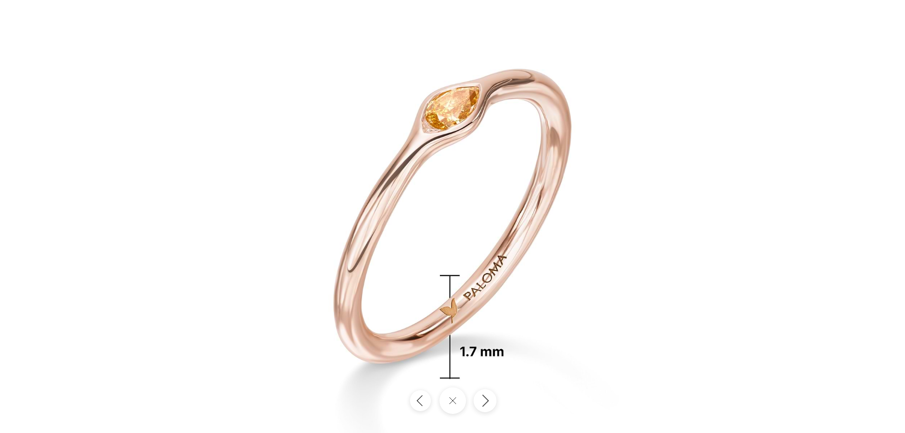
click at [489, 401] on icon "Next" at bounding box center [484, 400] width 11 height 13
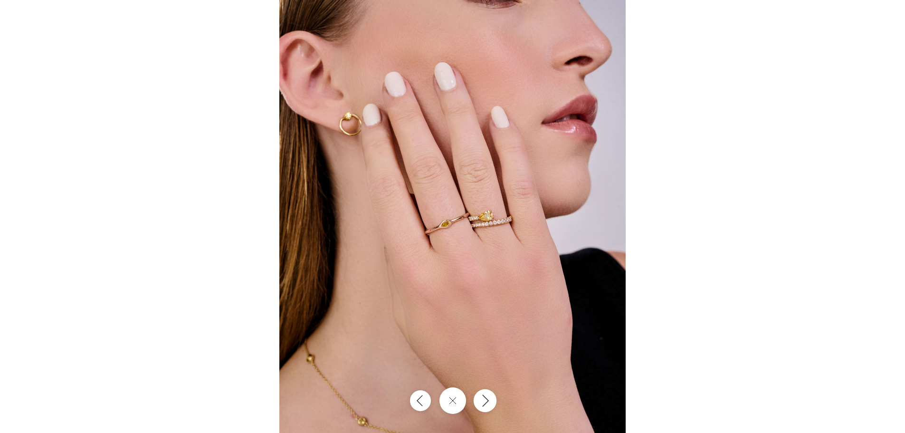
click at [489, 401] on icon "Next" at bounding box center [484, 400] width 11 height 13
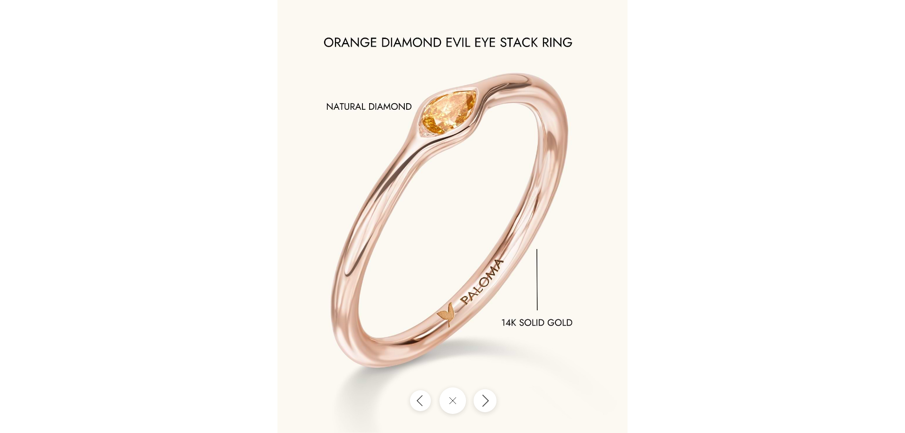
click at [489, 401] on icon "Next" at bounding box center [484, 400] width 11 height 13
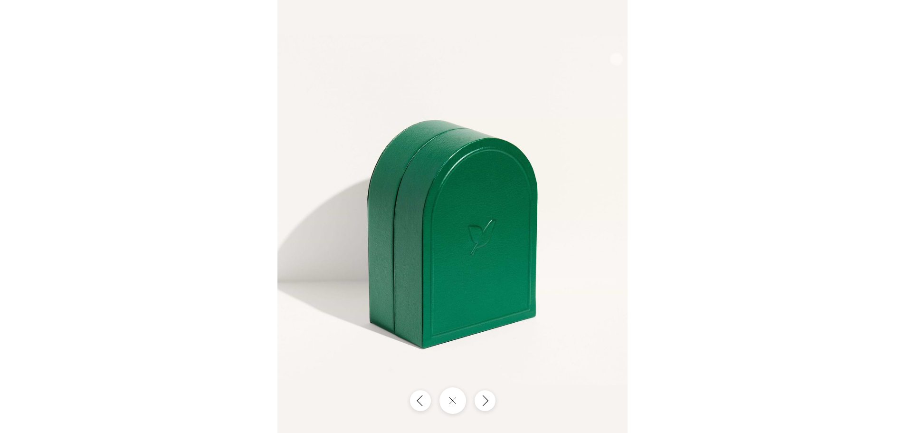
click at [869, 45] on div at bounding box center [452, 216] width 905 height 433
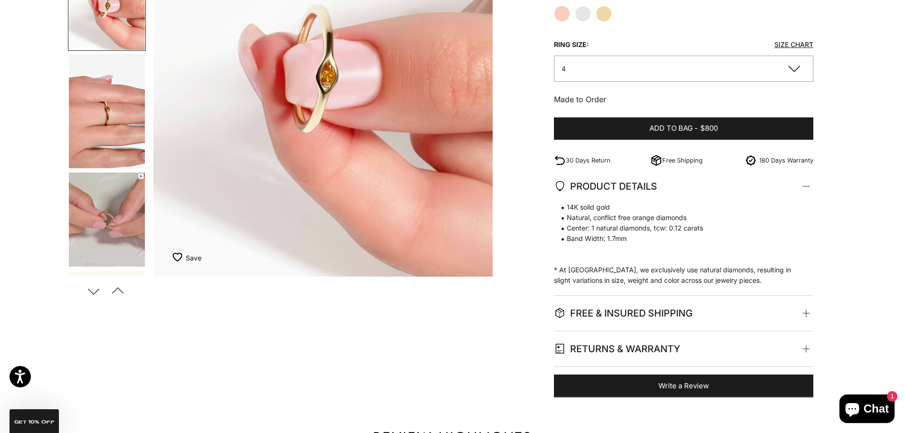
scroll to position [0, 0]
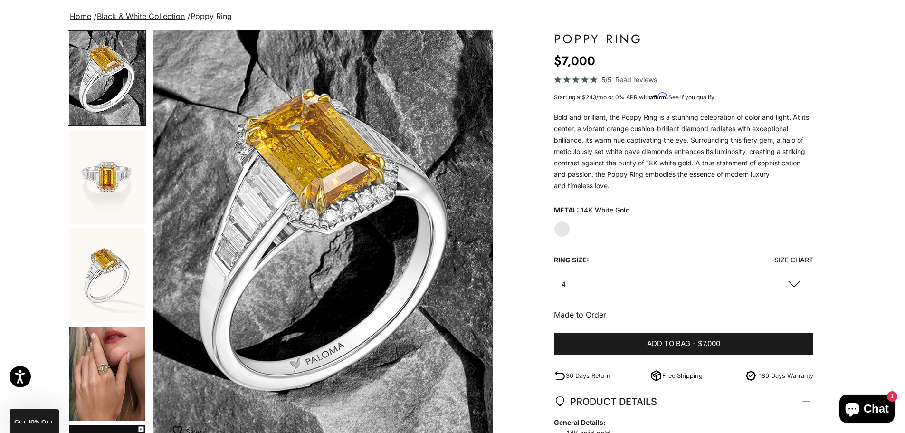
scroll to position [47, 0]
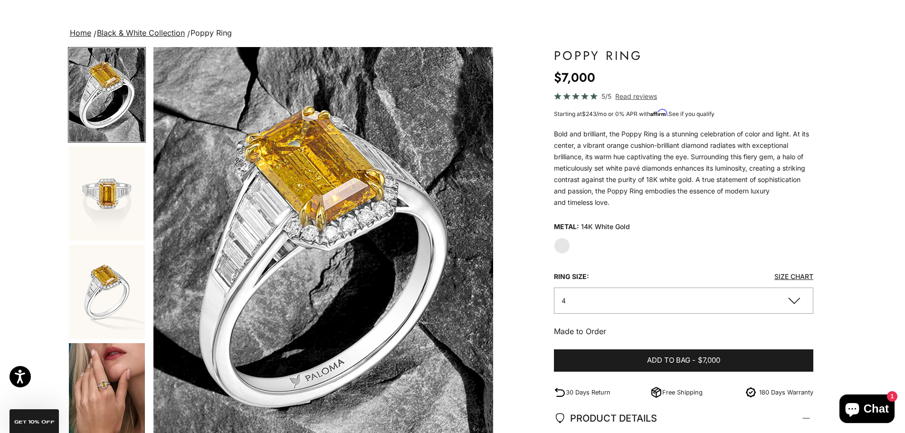
click at [106, 208] on img "Go to item 2" at bounding box center [107, 193] width 76 height 94
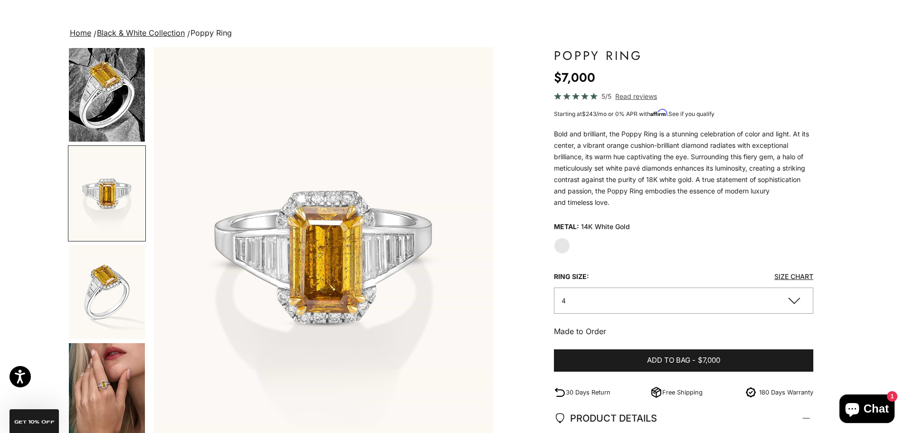
scroll to position [0, 351]
click at [103, 287] on img "Go to item 3" at bounding box center [107, 292] width 76 height 94
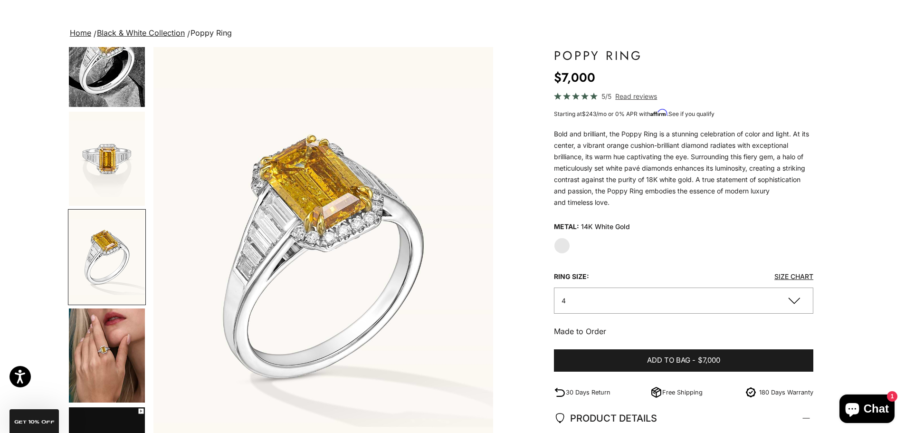
scroll to position [0, 702]
click at [105, 349] on img "Go to item 4" at bounding box center [107, 355] width 76 height 94
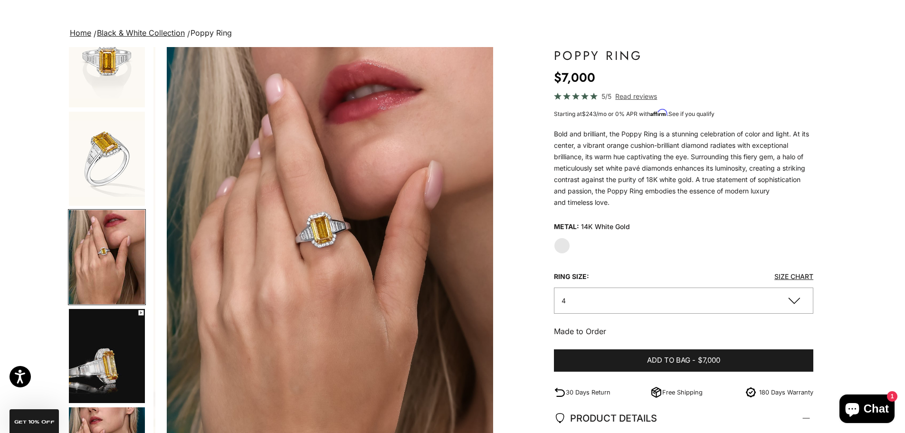
scroll to position [0, 1053]
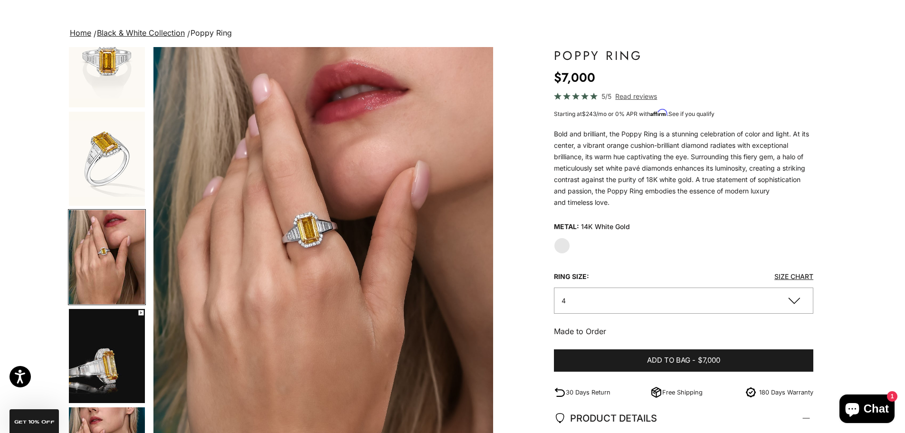
click at [104, 350] on img "Go to item 5" at bounding box center [107, 356] width 76 height 94
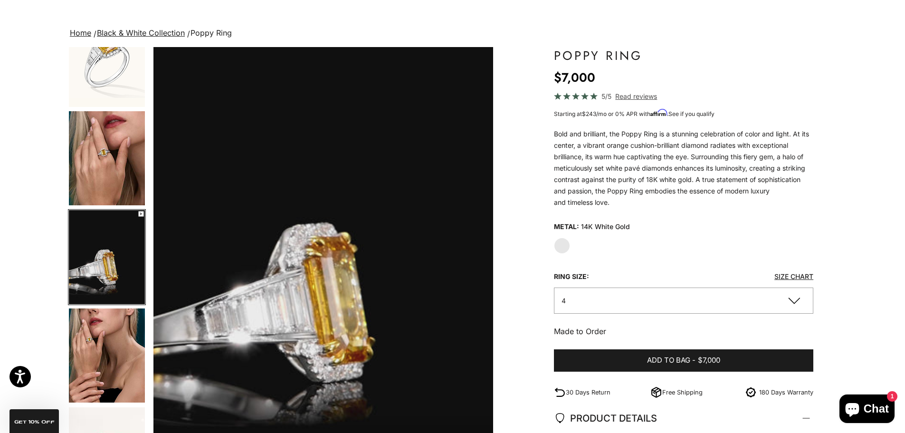
scroll to position [279, 0]
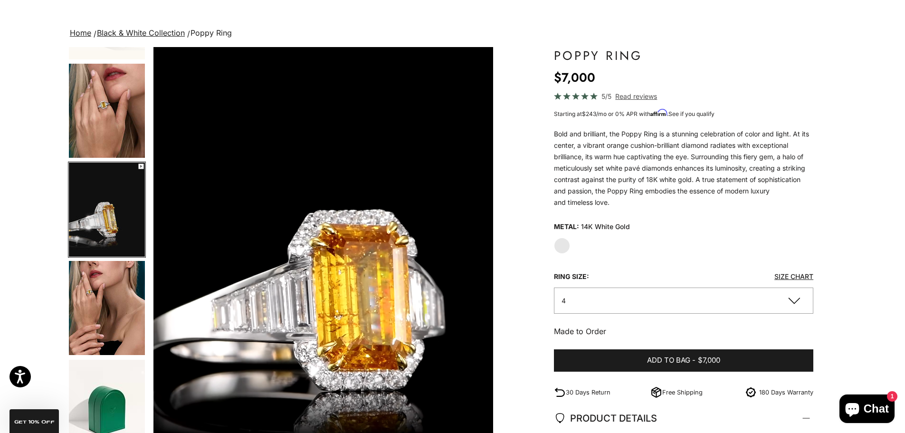
click at [116, 355] on img "Go to item 6" at bounding box center [107, 308] width 76 height 94
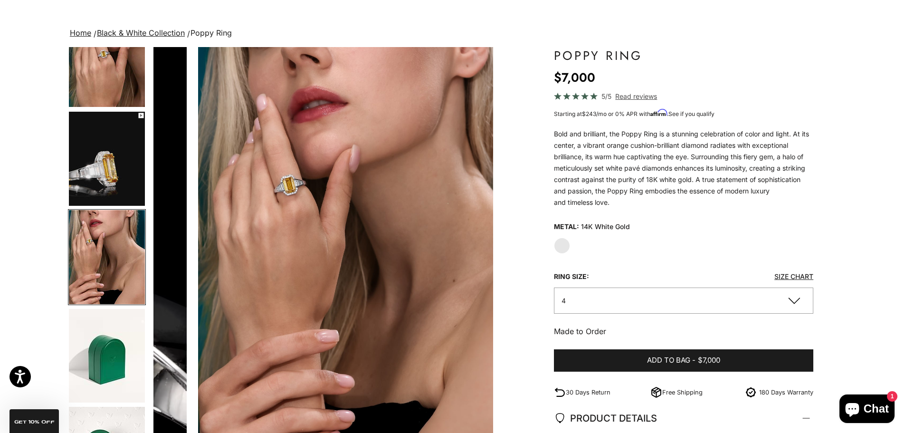
scroll to position [0, 1755]
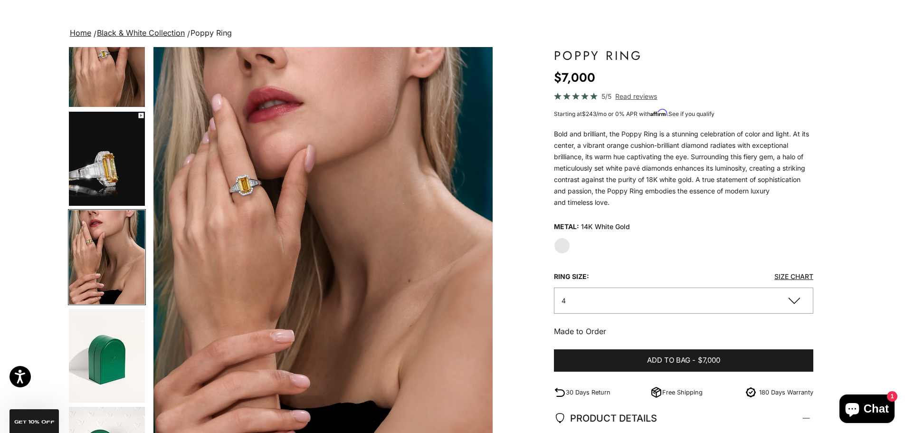
click at [251, 209] on img "Item 6 of 10" at bounding box center [323, 256] width 340 height 419
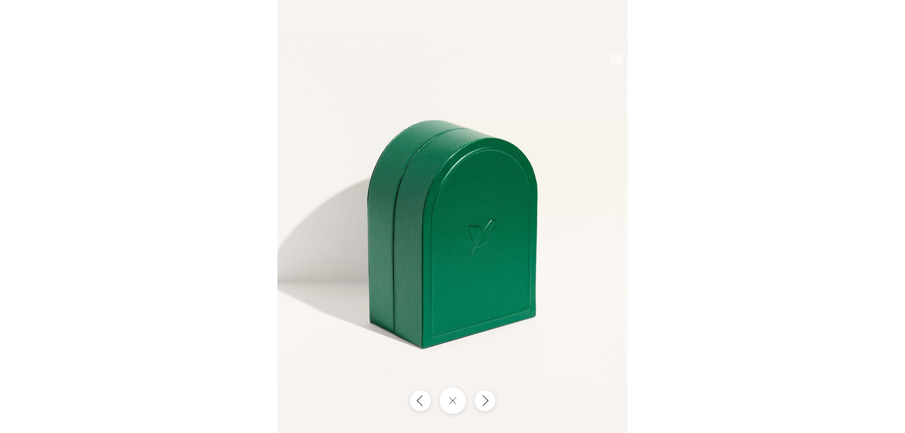
click at [728, 123] on div at bounding box center [452, 216] width 905 height 433
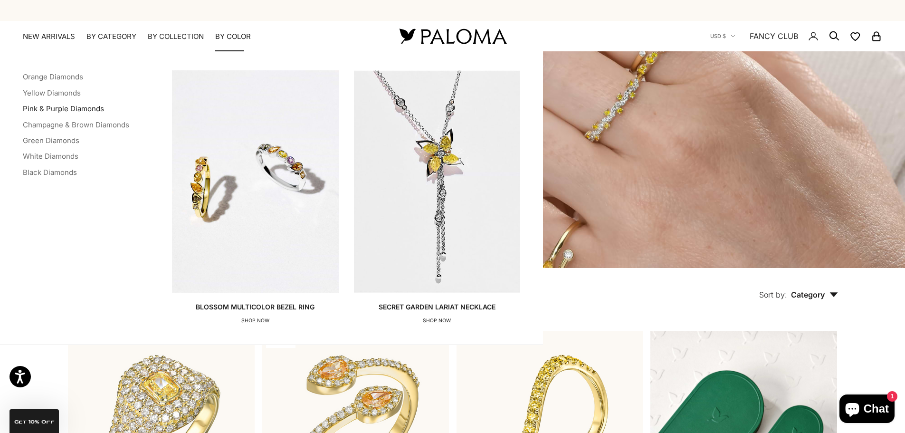
click at [75, 110] on link "Pink & Purple Diamonds" at bounding box center [63, 108] width 81 height 9
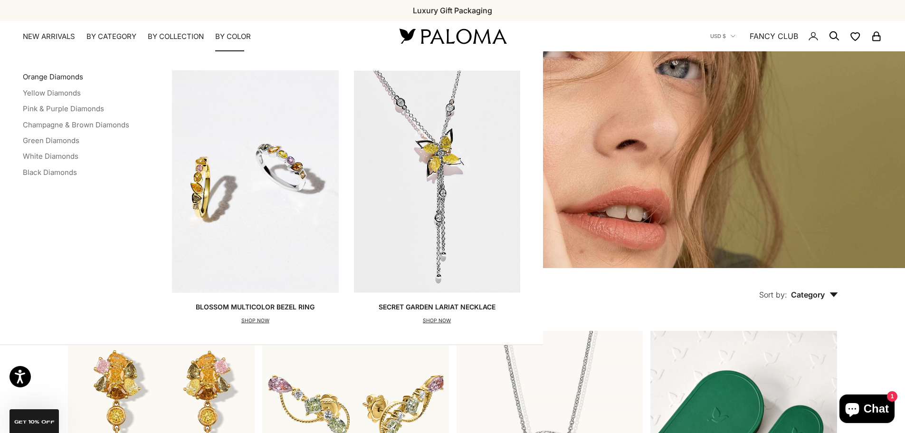
click at [39, 76] on link "Orange Diamonds" at bounding box center [53, 76] width 60 height 9
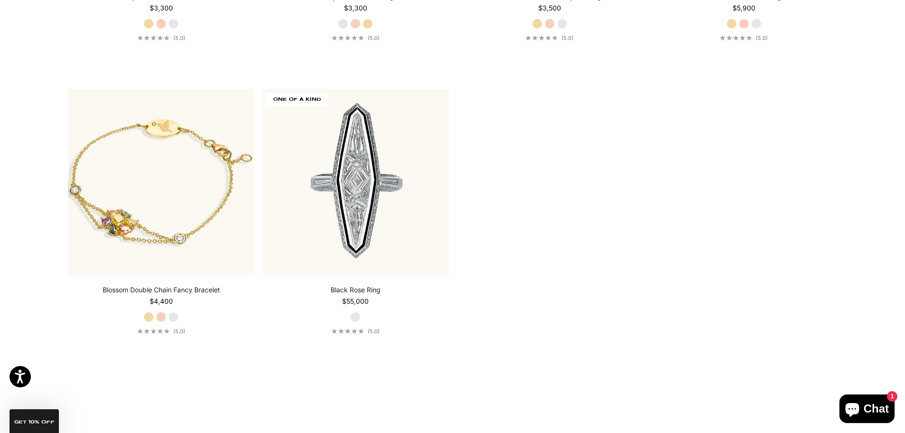
scroll to position [2897, 0]
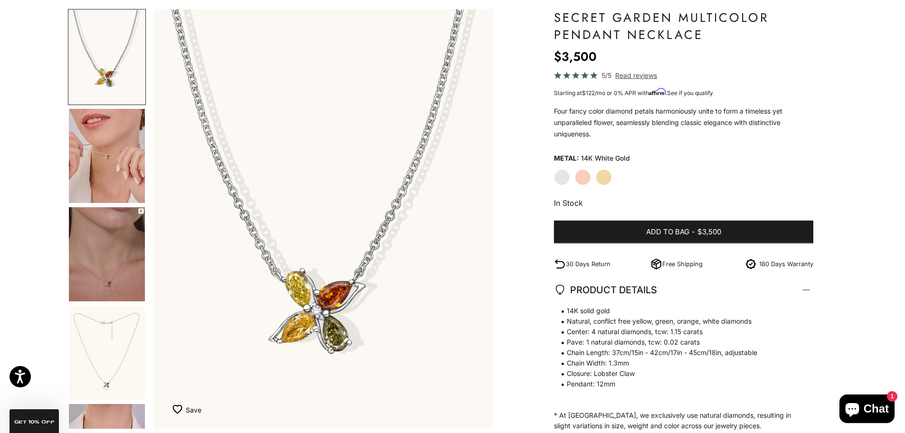
scroll to position [95, 0]
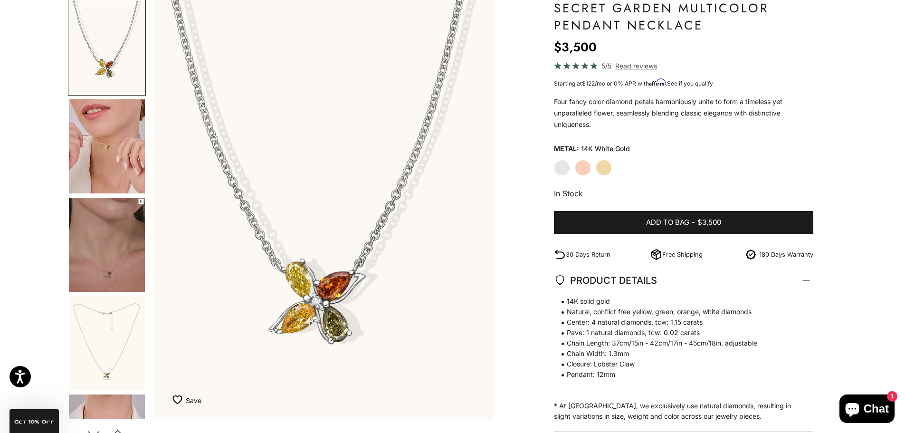
click at [103, 142] on img "Go to item 4" at bounding box center [107, 146] width 76 height 94
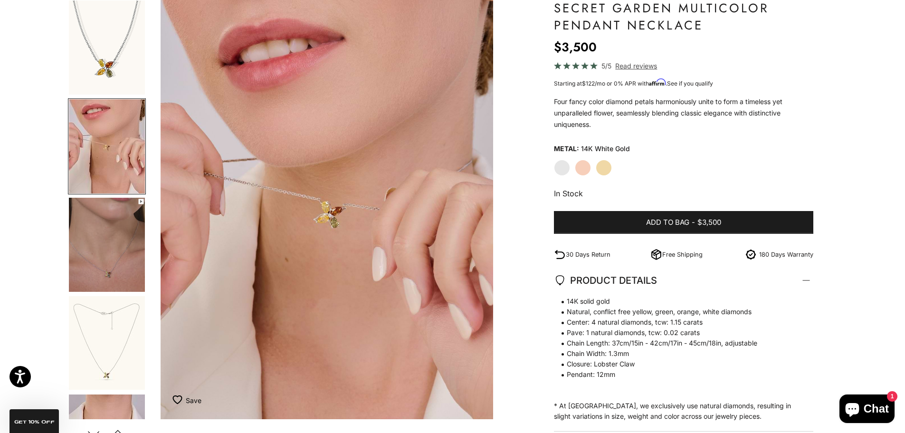
scroll to position [0, 351]
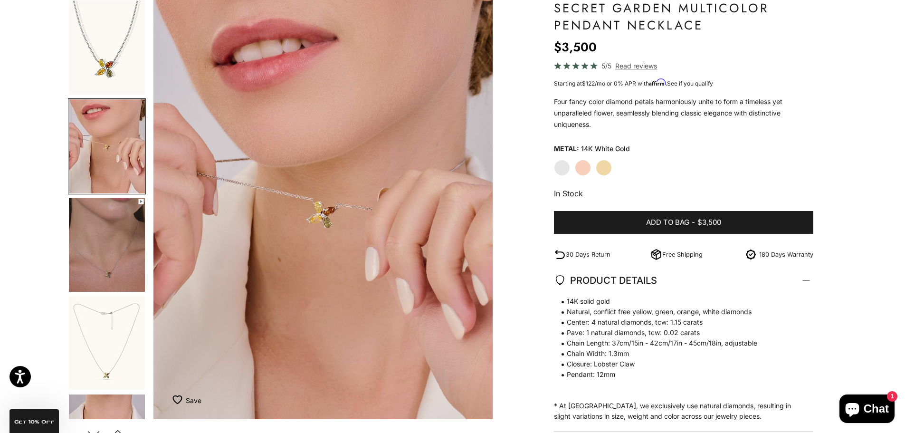
click at [100, 243] on img "Go to item 5" at bounding box center [107, 245] width 76 height 94
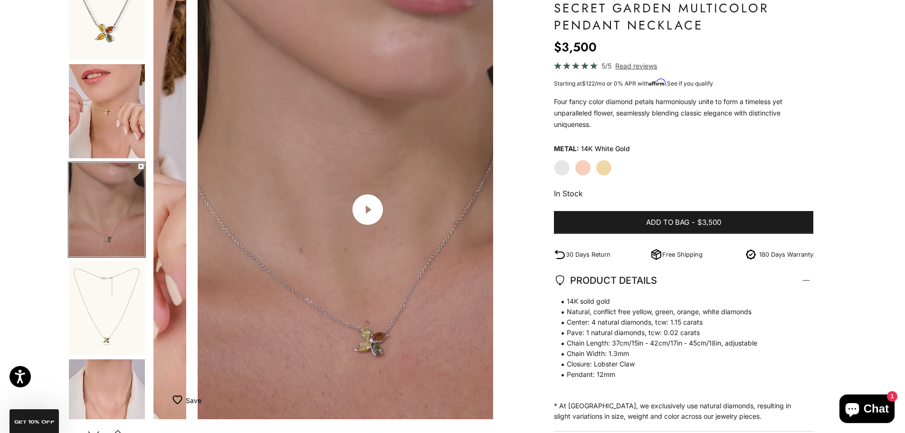
scroll to position [0, 702]
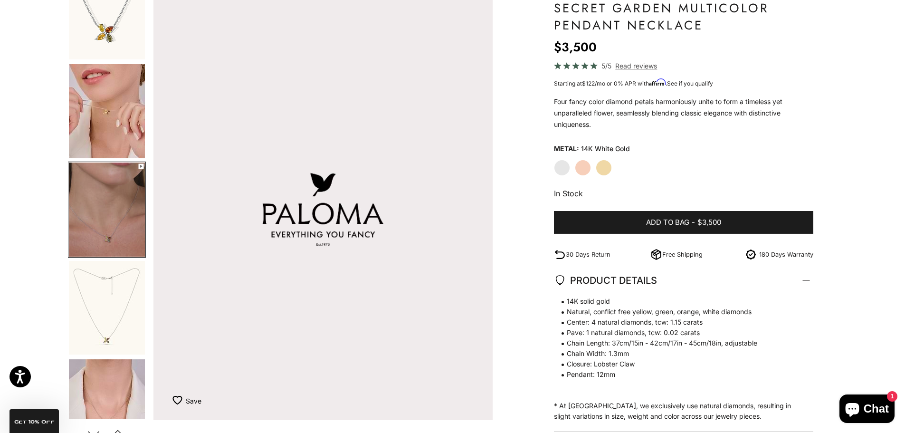
click at [96, 314] on img "Go to item 6" at bounding box center [107, 308] width 76 height 94
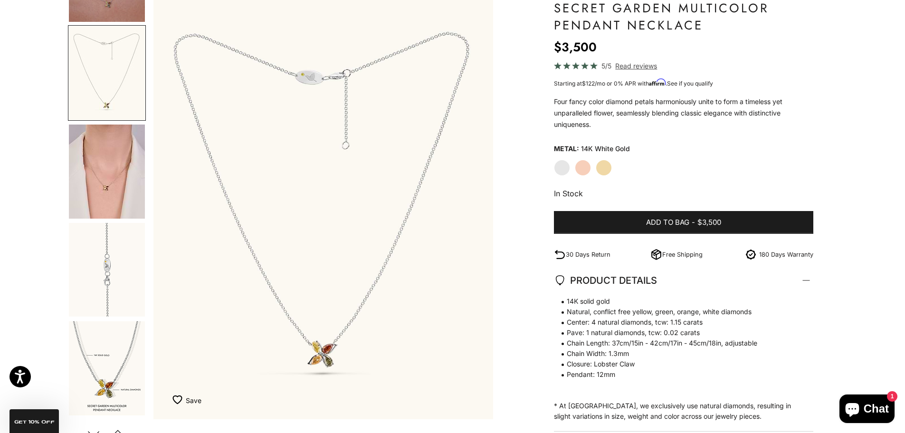
scroll to position [275, 0]
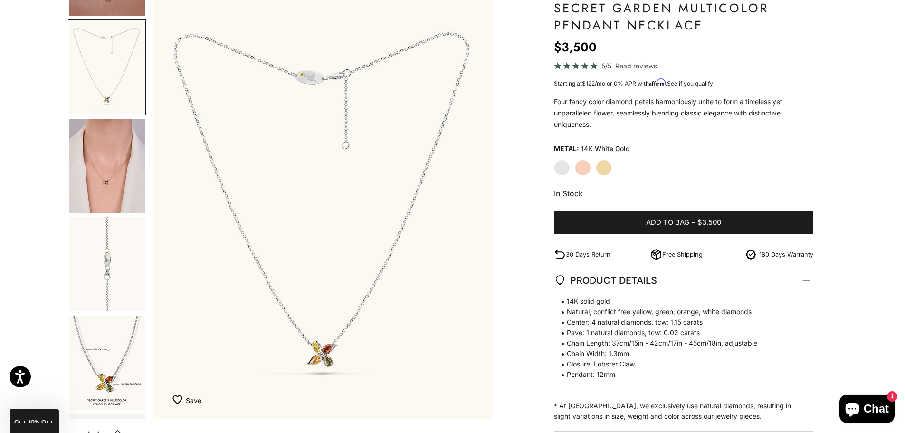
click at [119, 280] on img "Go to item 8" at bounding box center [107, 264] width 76 height 94
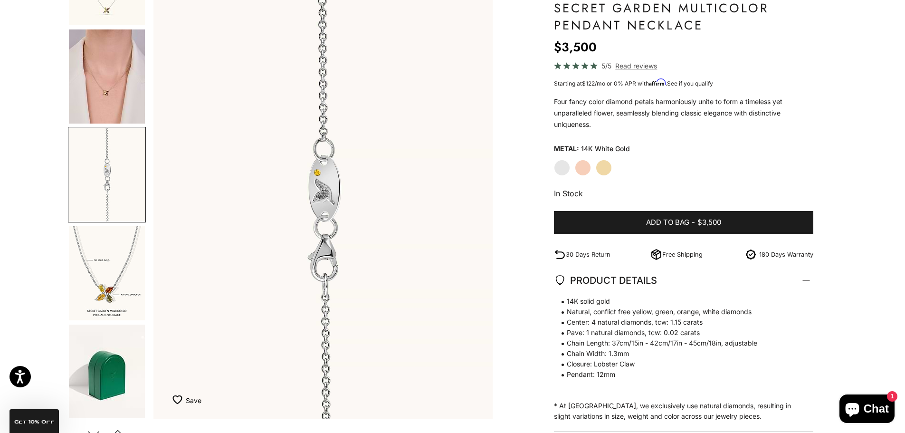
scroll to position [520, 0]
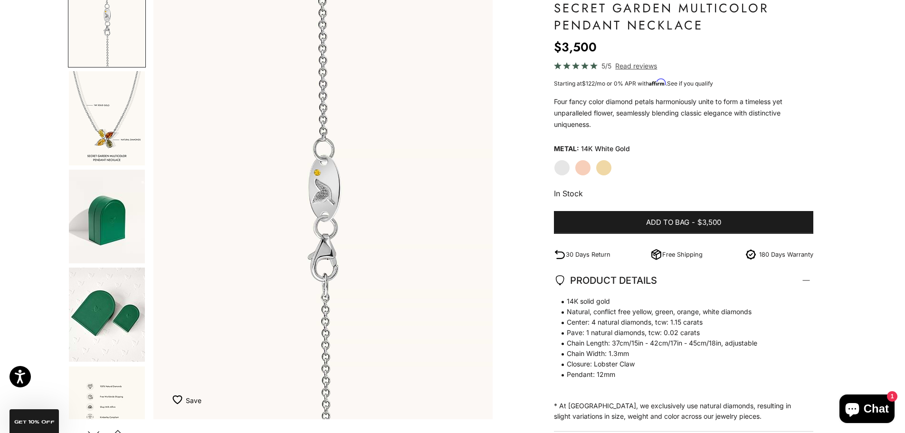
click at [106, 147] on img "Go to item 11" at bounding box center [107, 118] width 76 height 94
